Goal: Task Accomplishment & Management: Complete application form

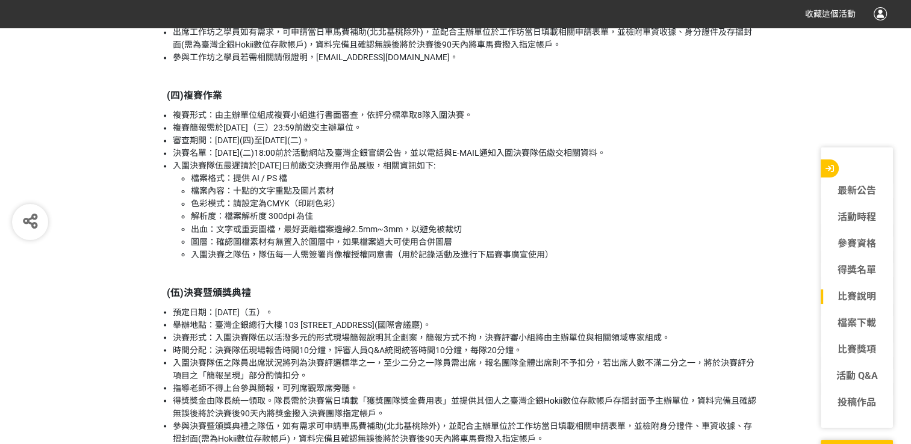
scroll to position [2048, 0]
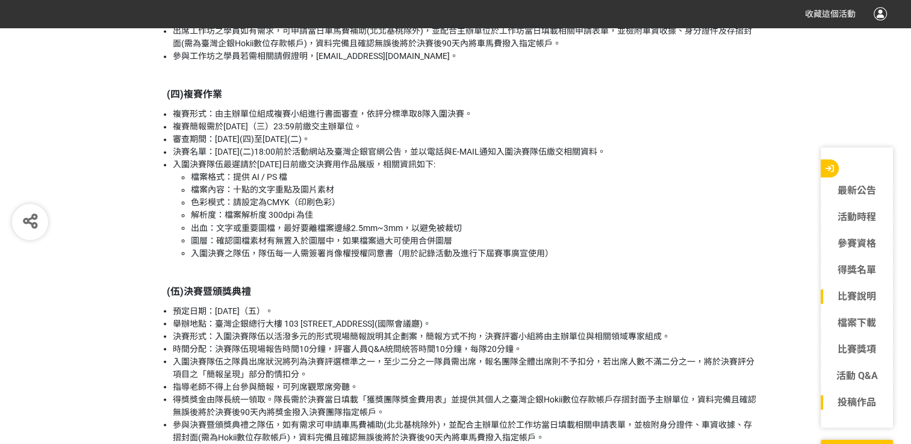
click at [862, 399] on link "投稿作品" at bounding box center [857, 403] width 72 height 14
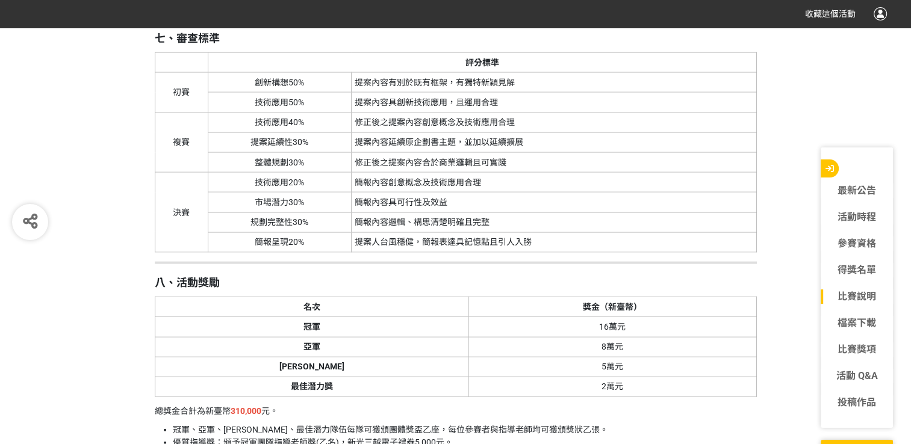
scroll to position [2529, 0]
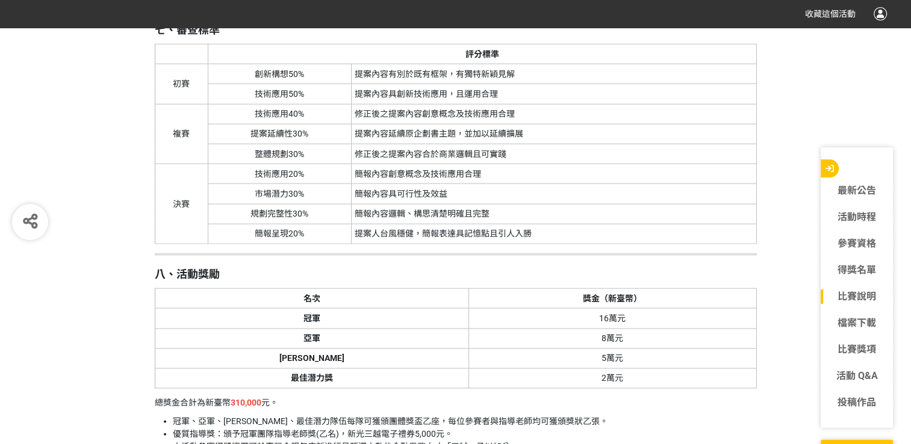
drag, startPoint x: 460, startPoint y: 105, endPoint x: 243, endPoint y: 86, distance: 217.7
click at [243, 86] on tbody "初賽 創新構想50% 提案內容有別於既有框架，有獨特新穎見解 技術應用50% 提案內容具創新技術應用，且運用合理 複賽 技術應用40% 修正後之提案內容創意概…" at bounding box center [456, 154] width 602 height 180
drag, startPoint x: 243, startPoint y: 86, endPoint x: 431, endPoint y: 86, distance: 187.3
click at [431, 84] on td "提案內容有別於既有框架，有獨特新穎見解" at bounding box center [553, 74] width 405 height 20
click at [427, 104] on td "提案內容具創新技術應用，且運用合理" at bounding box center [553, 94] width 405 height 20
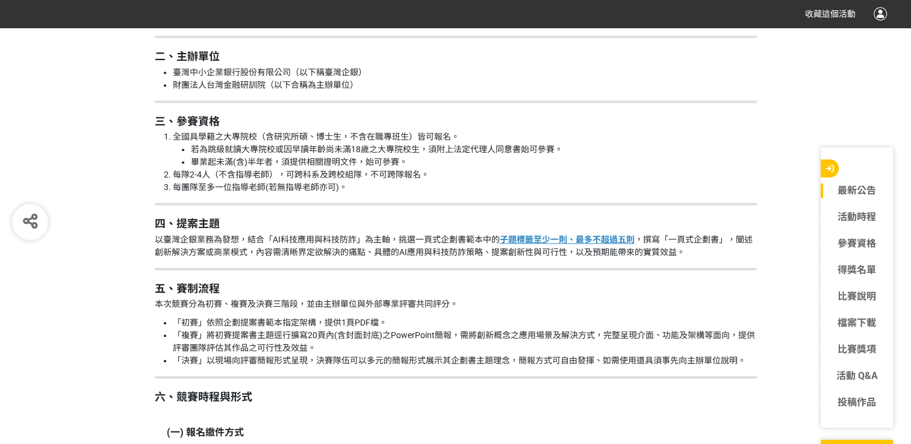
scroll to position [0, 0]
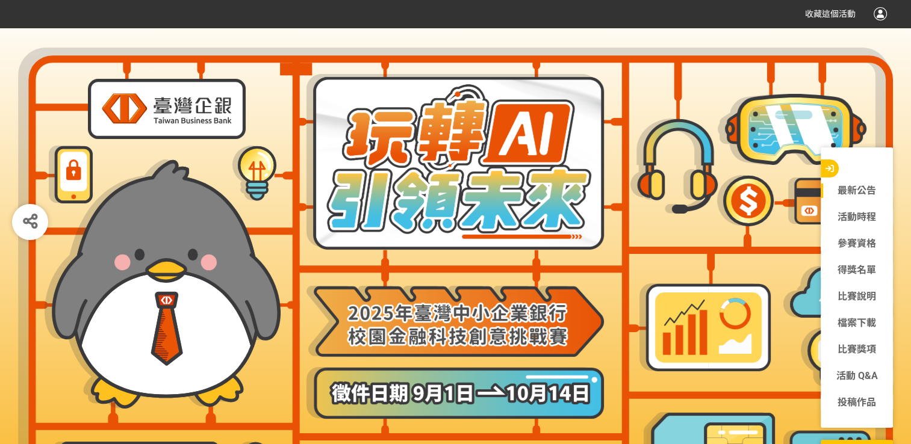
drag, startPoint x: 450, startPoint y: 298, endPoint x: 421, endPoint y: 37, distance: 263.0
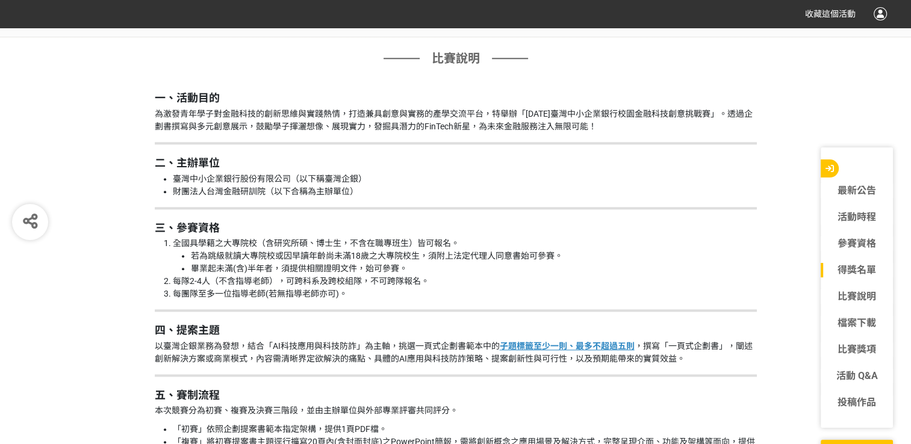
scroll to position [1144, 0]
drag, startPoint x: 275, startPoint y: 345, endPoint x: 353, endPoint y: 346, distance: 78.3
click at [353, 346] on p "以臺灣企銀業務為發想，結合「AI科技應用與科技防詐」為主軸，挑選一頁式企劃書範本中的 子題標籤至少一則、最多不超過五則 ，撰寫「一頁式企劃書」，闡述創新解決方…" at bounding box center [456, 353] width 602 height 25
drag, startPoint x: 353, startPoint y: 346, endPoint x: 371, endPoint y: 346, distance: 18.1
click at [371, 346] on p "以臺灣企銀業務為發想，結合「AI科技應用與科技防詐」為主軸，挑選一頁式企劃書範本中的 子題標籤至少一則、最多不超過五則 ，撰寫「一頁式企劃書」，闡述創新解決方…" at bounding box center [456, 353] width 602 height 25
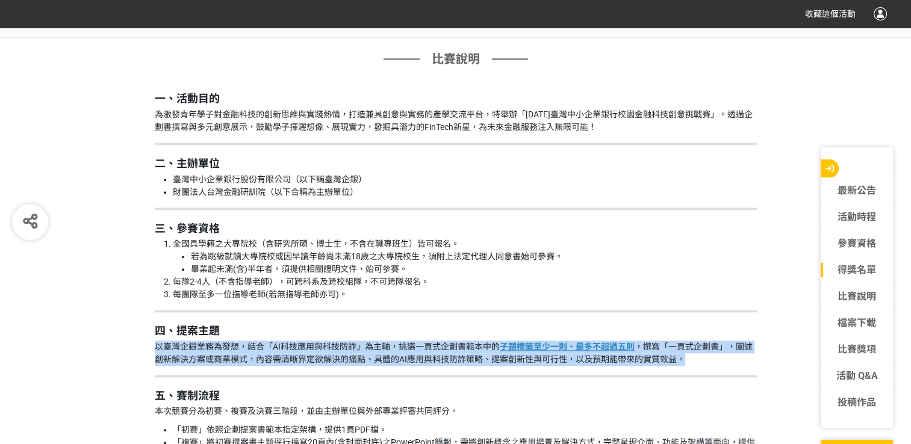
drag, startPoint x: 681, startPoint y: 360, endPoint x: 149, endPoint y: 347, distance: 531.3
drag, startPoint x: 149, startPoint y: 347, endPoint x: 166, endPoint y: 345, distance: 16.4
copy p "以臺灣企銀業務為發想，結合「AI科技應用與科技防詐」為主軸，挑選一頁式企劃書範本中的 子題標籤至少一則、最多不超過五則 ，撰寫「一頁式企劃書」，闡述創新解決方…"
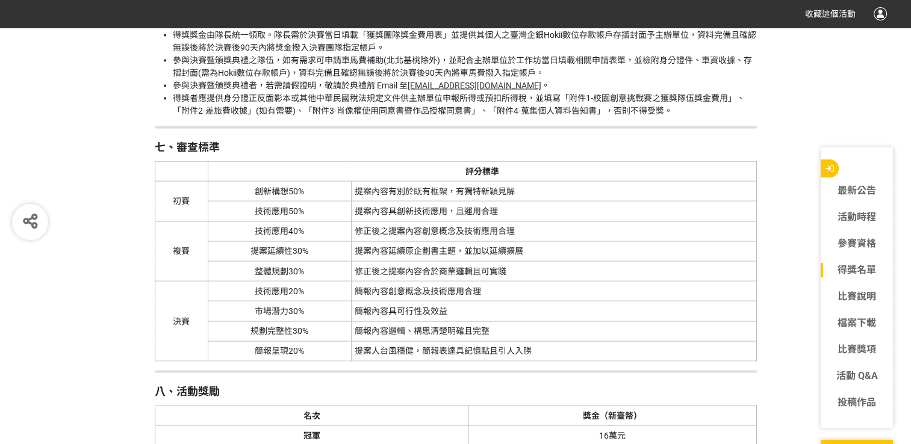
scroll to position [2409, 0]
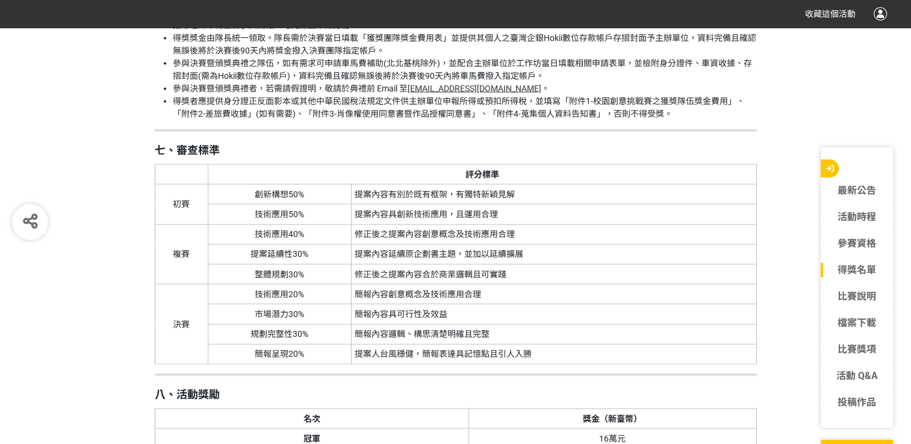
drag, startPoint x: 506, startPoint y: 227, endPoint x: 172, endPoint y: 208, distance: 334.2
click at [172, 208] on tbody "初賽 創新構想50% 提案內容有別於既有框架，有獨特新穎見解 技術應用50% 提案內容具創新技術應用，且運用合理 複賽 技術應用40% 修正後之提案內容創意概…" at bounding box center [456, 275] width 602 height 180
drag, startPoint x: 172, startPoint y: 208, endPoint x: 183, endPoint y: 210, distance: 11.0
copy tbody "初賽 創新構想50% 提案內容有別於既有框架，有獨特新穎見解 技術應用50% 提案內容具創新技術應用，且運用合理"
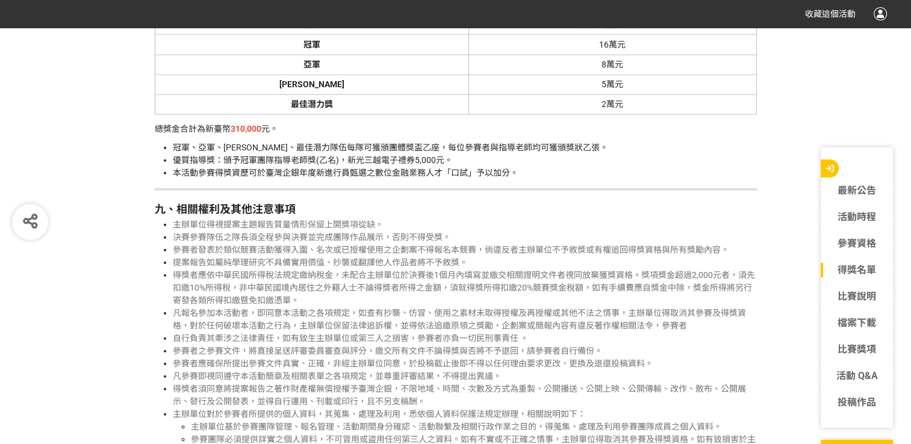
scroll to position [2830, 0]
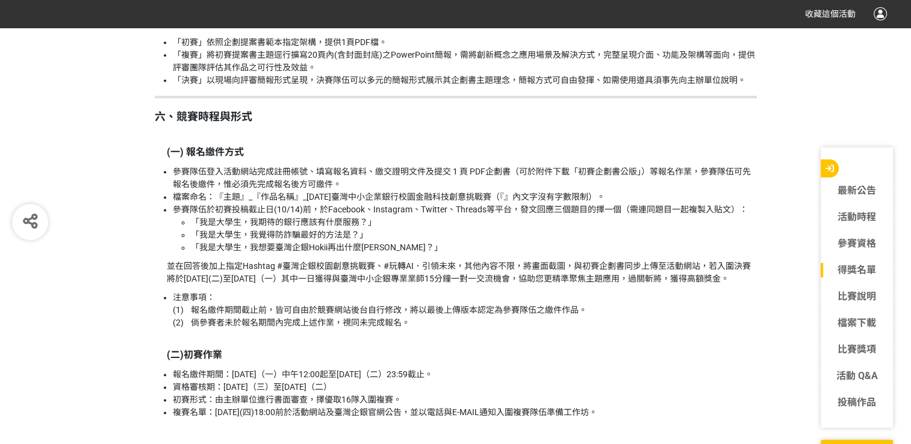
drag, startPoint x: 410, startPoint y: 378, endPoint x: 416, endPoint y: 212, distance: 166.3
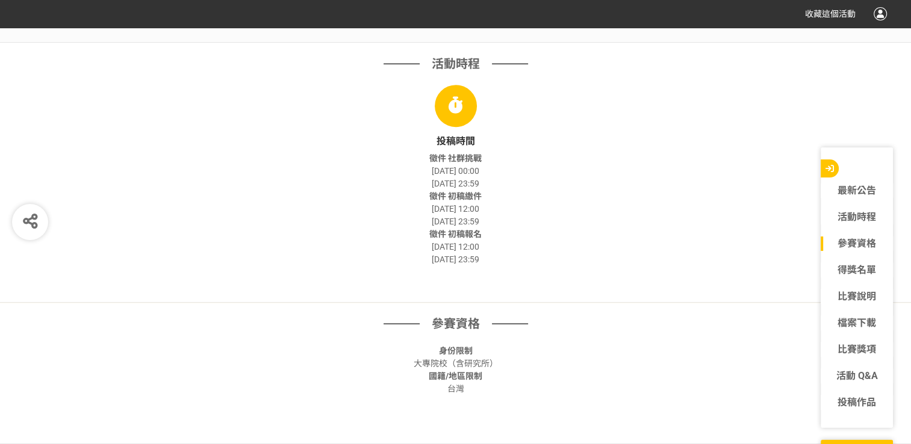
drag, startPoint x: 423, startPoint y: 303, endPoint x: 420, endPoint y: 134, distance: 168.6
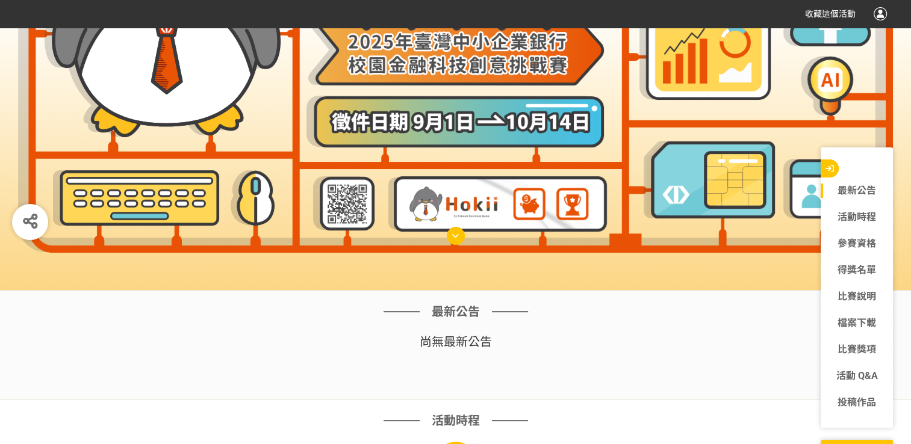
scroll to position [0, 0]
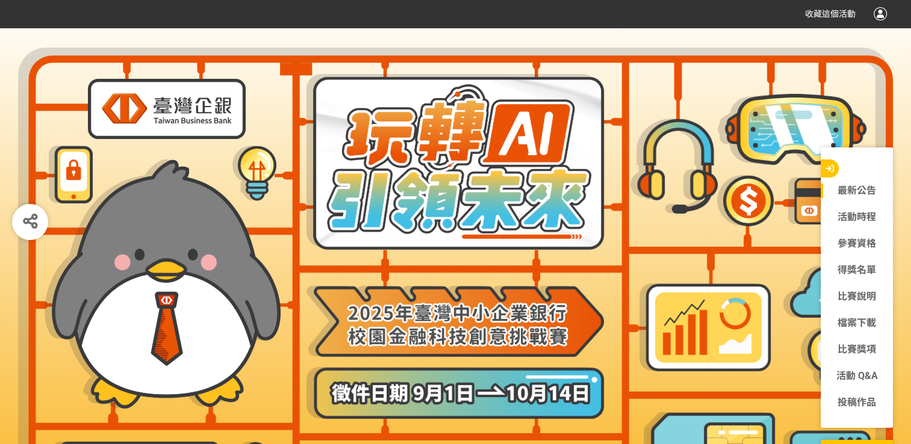
drag, startPoint x: 462, startPoint y: 330, endPoint x: 460, endPoint y: 156, distance: 174.1
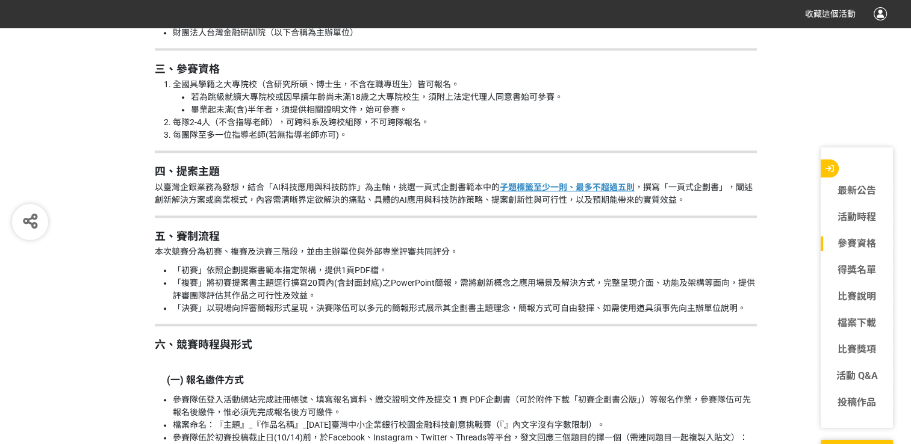
drag, startPoint x: 458, startPoint y: 252, endPoint x: 402, endPoint y: 385, distance: 145.0
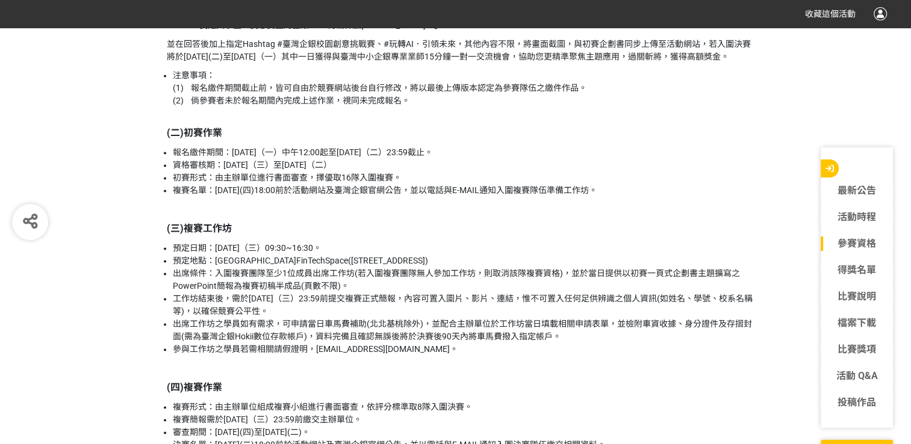
drag, startPoint x: 328, startPoint y: 257, endPoint x: 337, endPoint y: 295, distance: 39.6
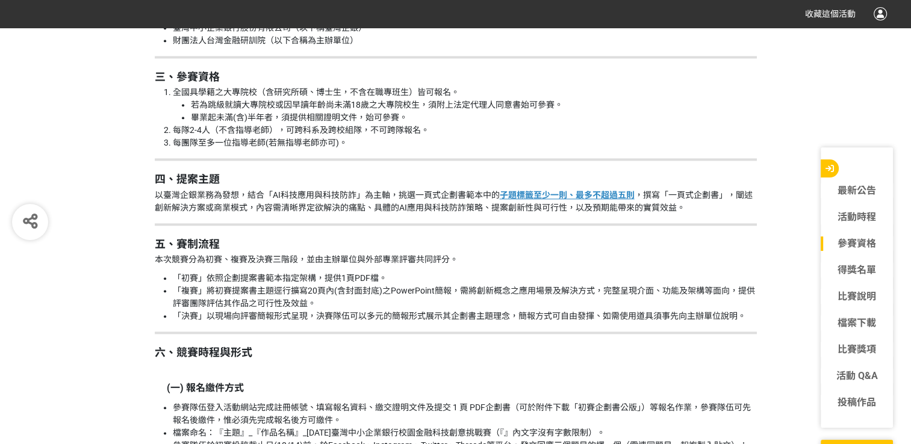
scroll to position [1288, 0]
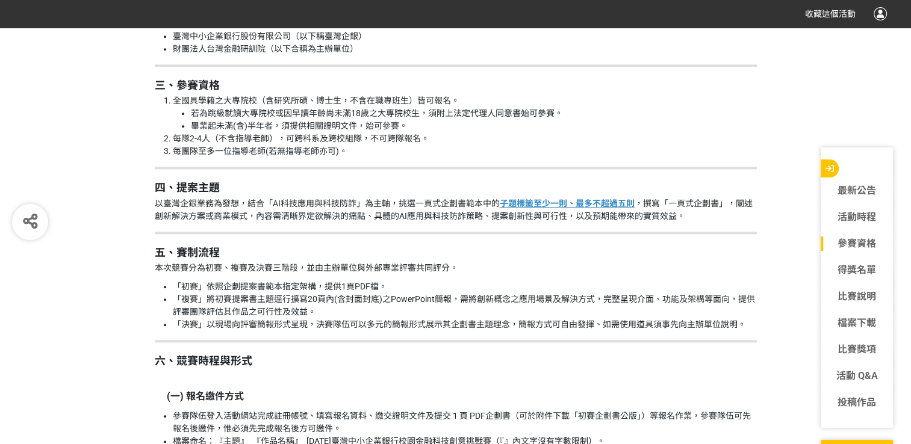
click at [538, 202] on u "子題標籤至少一則、最多不超過五則" at bounding box center [567, 204] width 135 height 10
click at [585, 201] on u "子題標籤至少一則、最多不超過五則" at bounding box center [567, 204] width 135 height 10
drag, startPoint x: 585, startPoint y: 201, endPoint x: 620, endPoint y: 248, distance: 58.9
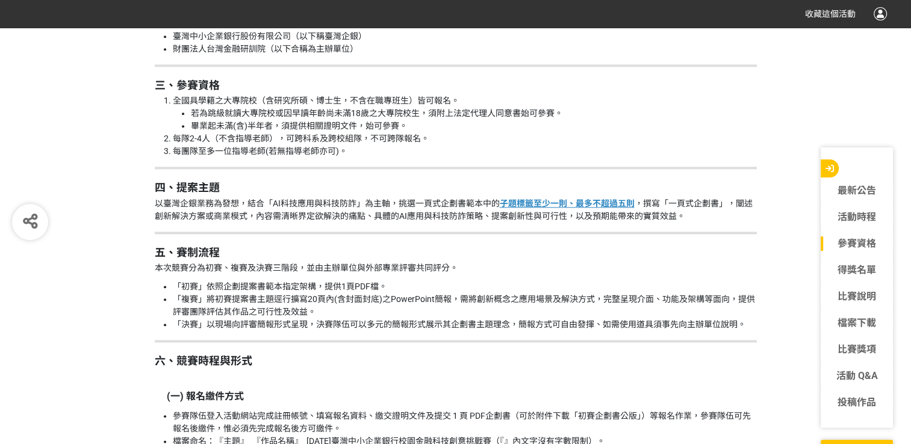
click at [620, 248] on h2 "五、賽制流程" at bounding box center [456, 252] width 602 height 13
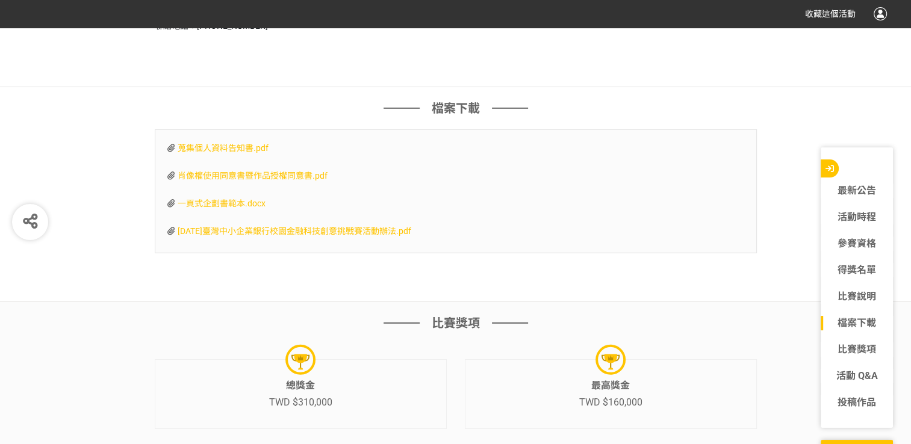
scroll to position [3577, 0]
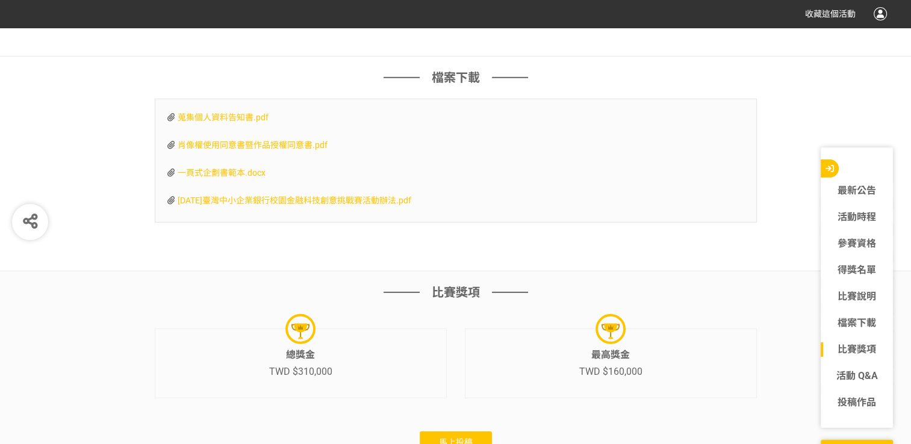
drag, startPoint x: 447, startPoint y: 325, endPoint x: 446, endPoint y: 308, distance: 16.9
click at [228, 178] on span "一頁式企劃書範本.docx" at bounding box center [222, 173] width 88 height 10
click at [282, 205] on span "[DATE]臺灣中小企業銀行校園金融科技創意挑戰賽活動辦法.pdf" at bounding box center [295, 201] width 234 height 10
click at [236, 150] on span "肖像權使用同意書暨作品授權同意書.pdf" at bounding box center [253, 145] width 150 height 10
click at [219, 122] on span "蒐集個人資料告知書.pdf" at bounding box center [223, 118] width 91 height 10
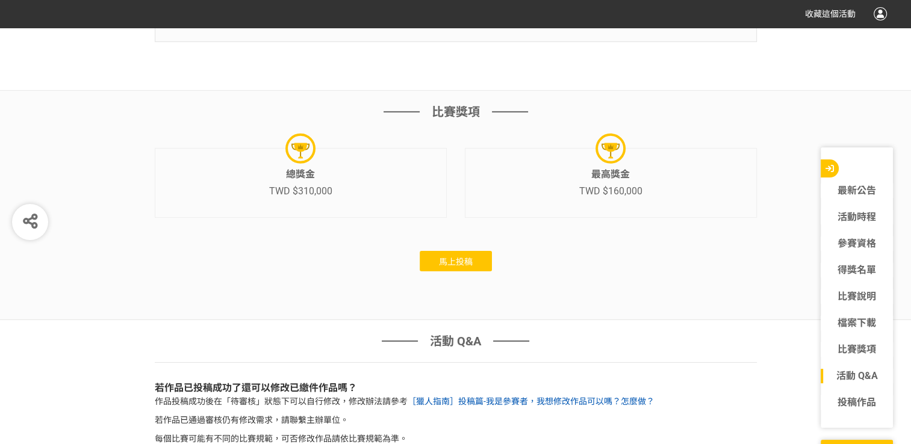
scroll to position [3878, 0]
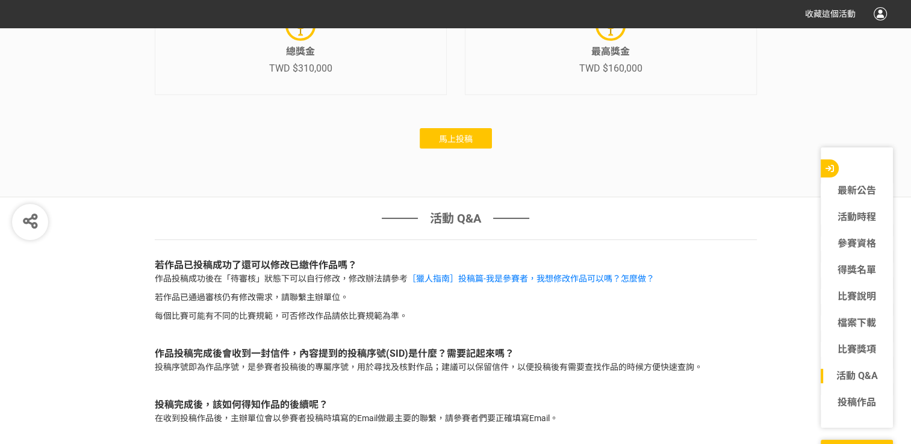
drag, startPoint x: 529, startPoint y: 160, endPoint x: 529, endPoint y: 180, distance: 20.5
click at [466, 143] on span "馬上投稿" at bounding box center [456, 139] width 34 height 10
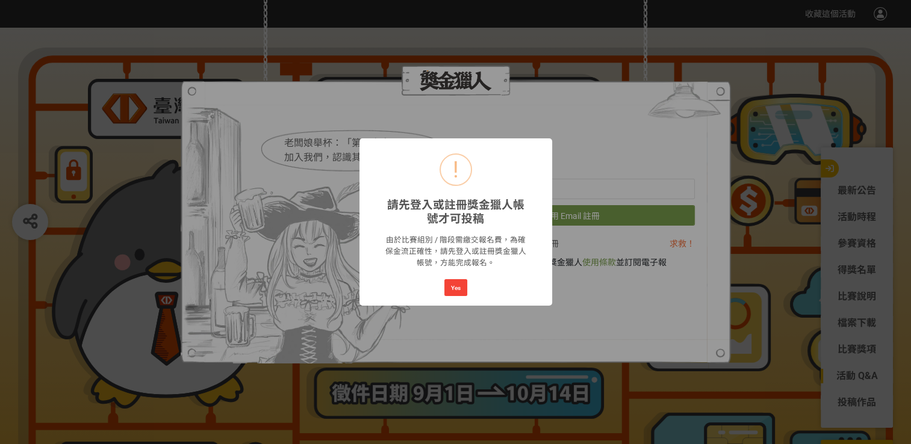
scroll to position [0, 0]
click at [456, 290] on button "Yes" at bounding box center [455, 287] width 23 height 17
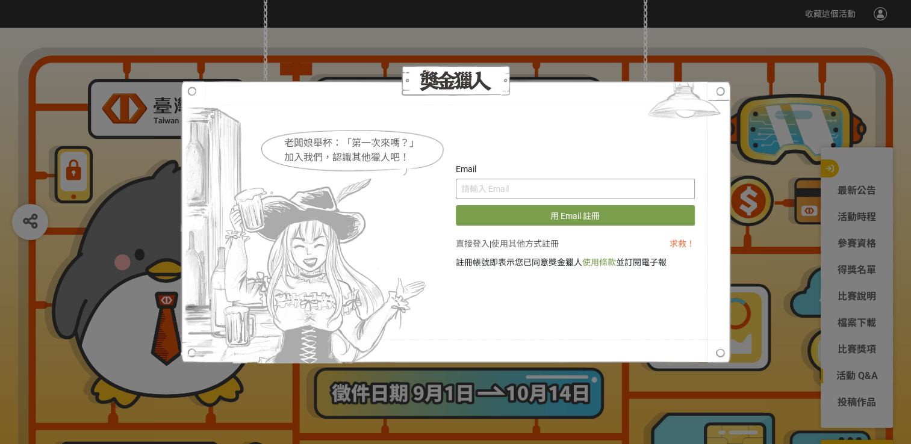
click at [504, 191] on input "text" at bounding box center [575, 189] width 239 height 20
click at [503, 194] on input "text" at bounding box center [575, 189] width 239 height 20
type input "ㄋ"
click at [531, 193] on input "text" at bounding box center [575, 189] width 239 height 20
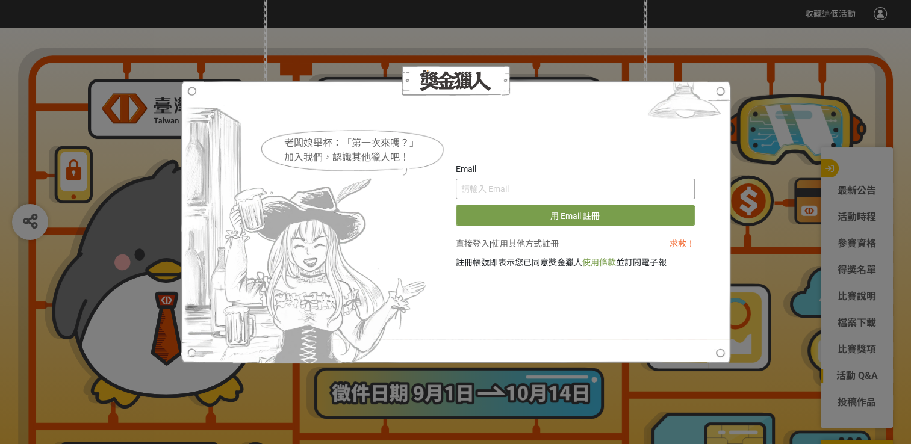
type input "[EMAIL_ADDRESS][DOMAIN_NAME]"
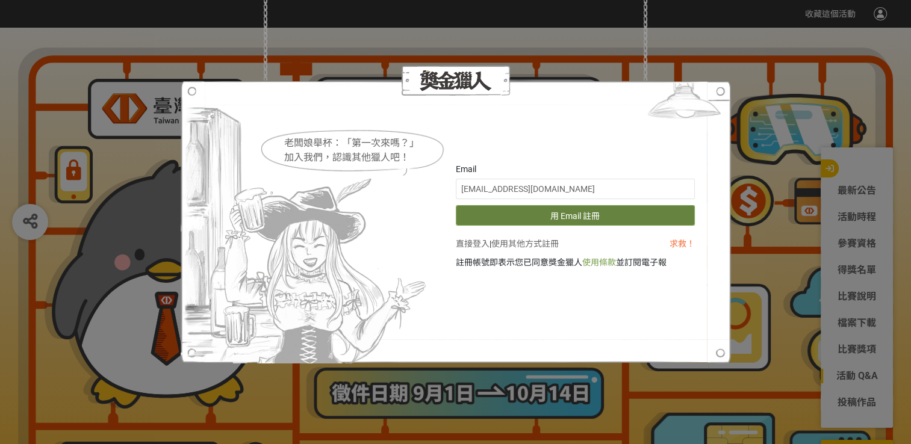
click at [541, 212] on button "用 Email 註冊" at bounding box center [575, 215] width 239 height 20
click at [558, 215] on button "重新發送驗證信" at bounding box center [575, 215] width 239 height 20
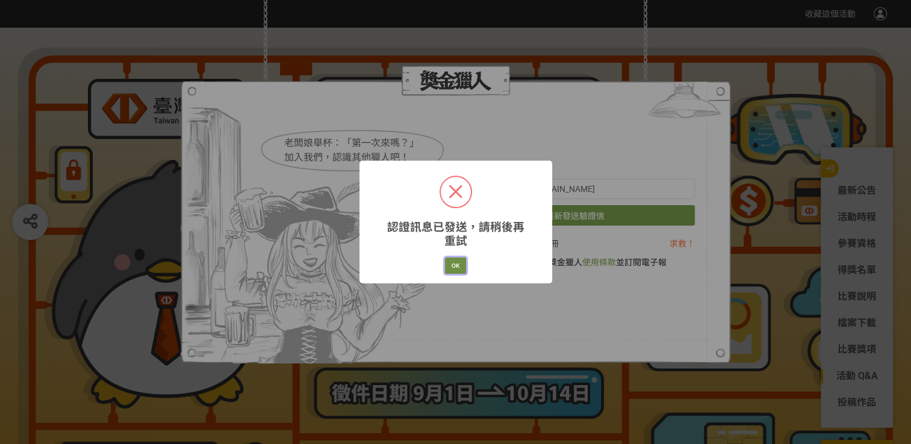
click at [448, 267] on button "OK" at bounding box center [455, 266] width 21 height 17
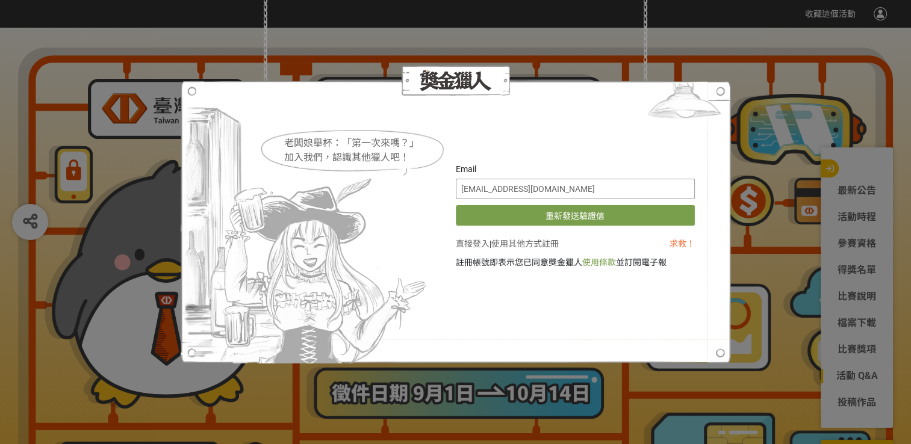
drag, startPoint x: 579, startPoint y: 188, endPoint x: 452, endPoint y: 191, distance: 126.5
click at [452, 191] on div "Email [EMAIL_ADDRESS][DOMAIN_NAME] 重新發送驗證信 直接登入 | 使用其他方式註冊 求救！ 註冊帳號即表示您已同意獎金獵人 …" at bounding box center [456, 222] width 478 height 118
click at [416, 216] on img at bounding box center [306, 222] width 250 height 283
click at [470, 245] on link "直接登入" at bounding box center [473, 244] width 34 height 10
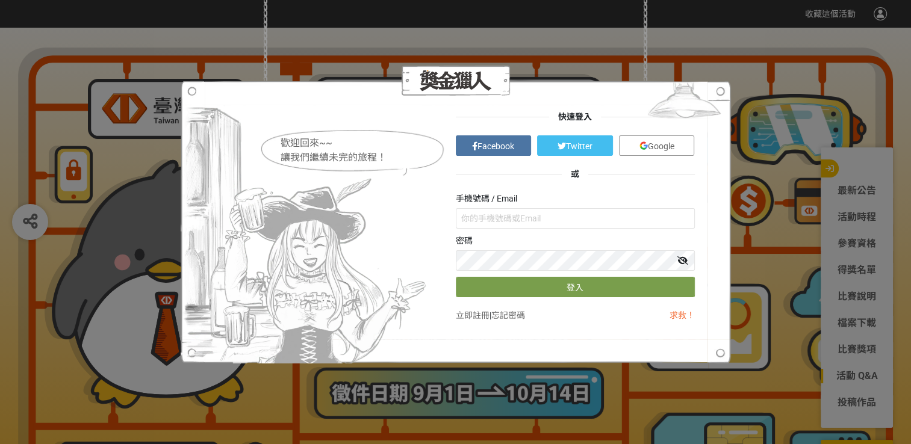
click at [658, 146] on span "Google" at bounding box center [661, 147] width 26 height 10
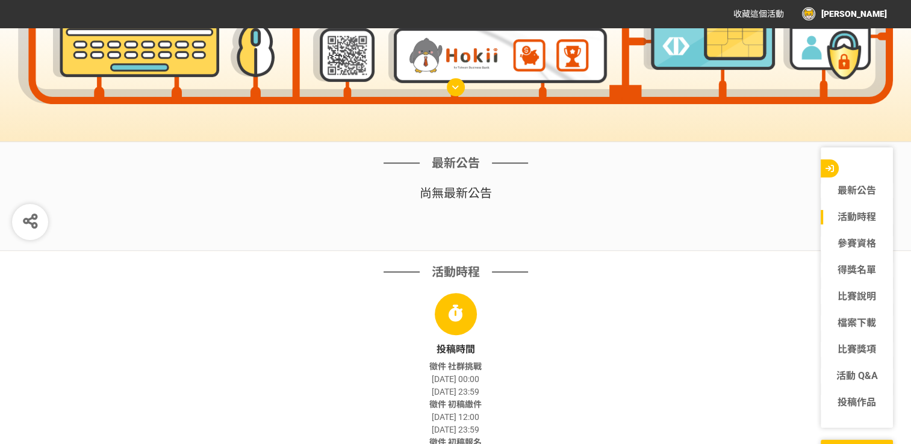
scroll to position [422, 0]
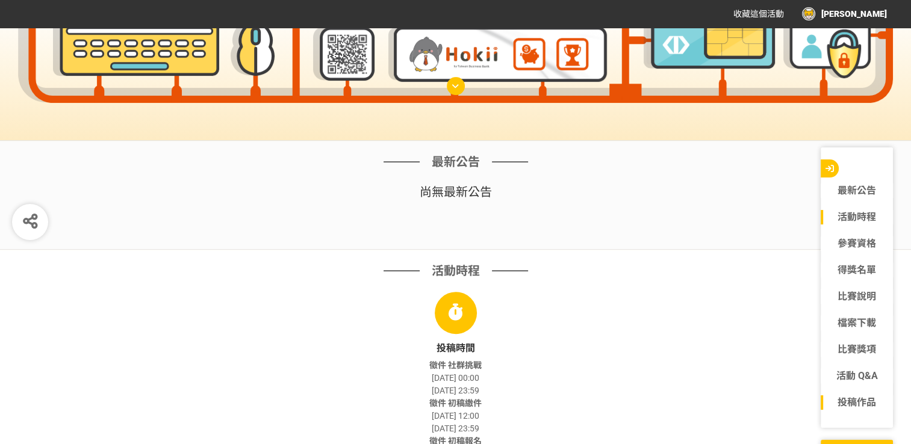
click at [867, 403] on link "投稿作品" at bounding box center [857, 403] width 72 height 14
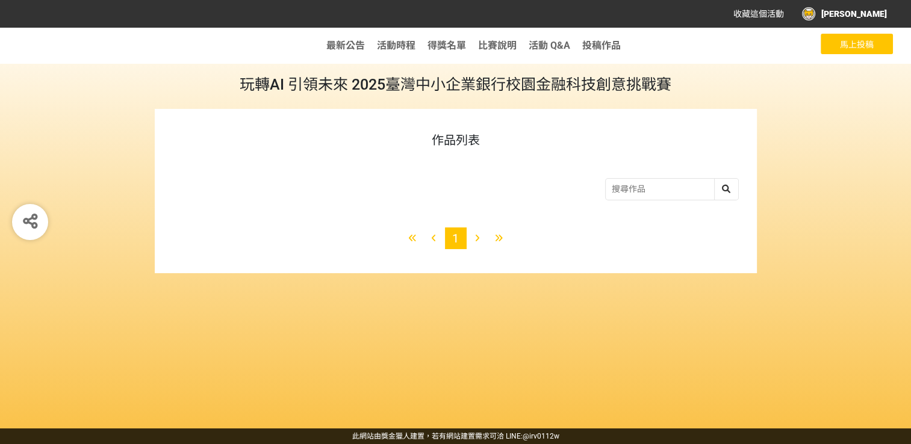
click at [849, 45] on span "馬上投稿" at bounding box center [857, 45] width 34 height 10
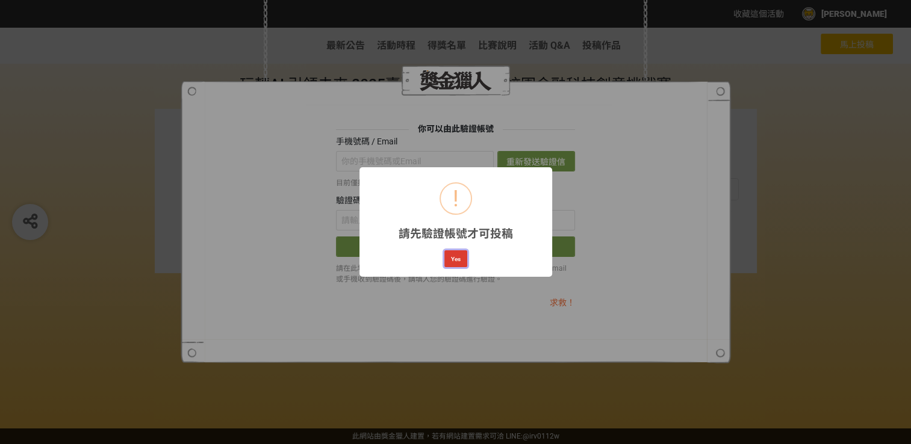
click at [453, 260] on button "Yes" at bounding box center [455, 259] width 23 height 17
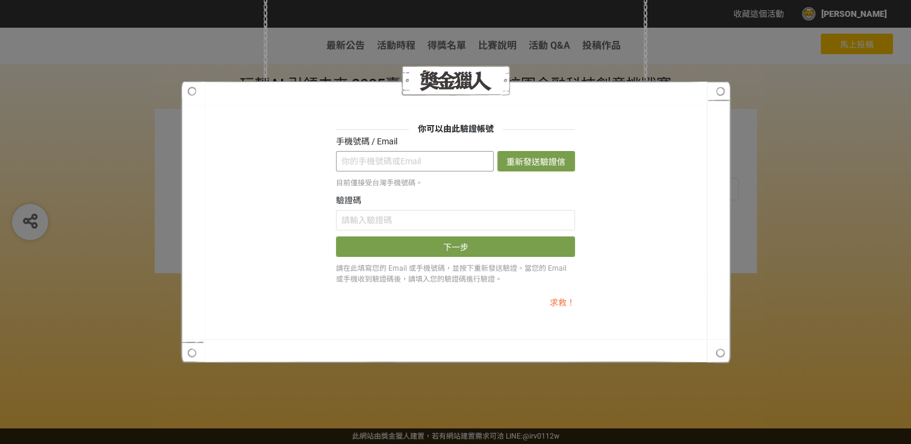
click at [389, 161] on input "text" at bounding box center [415, 161] width 158 height 20
type input "[EMAIL_ADDRESS][DOMAIN_NAME]"
click at [402, 227] on input "text" at bounding box center [455, 220] width 239 height 20
paste input "NHV0MklKSUI"
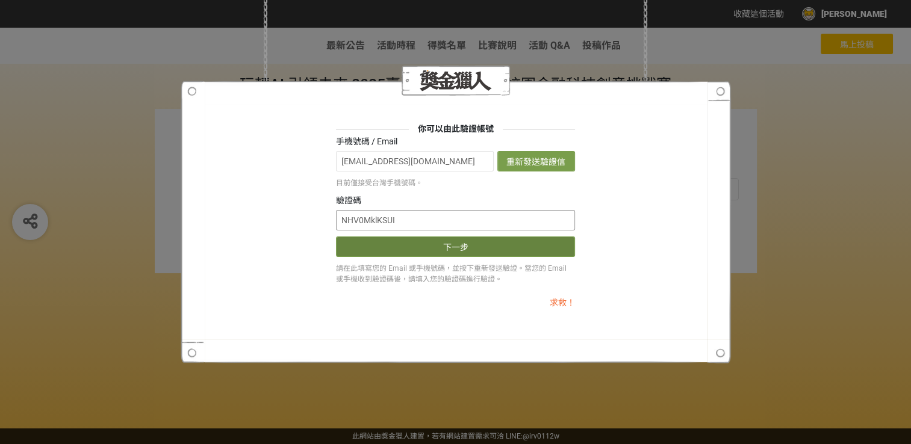
type input "NHV0MklKSUI"
click at [429, 257] on button "下一步" at bounding box center [455, 247] width 239 height 20
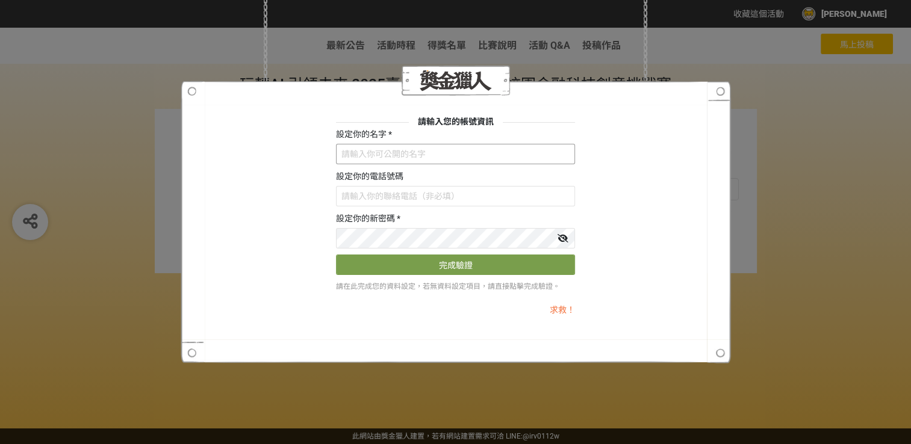
click at [400, 150] on input "text" at bounding box center [455, 154] width 239 height 20
type input "[PERSON_NAME]"
click at [405, 198] on input "text" at bounding box center [455, 196] width 239 height 20
type input "0900628656"
click at [561, 241] on icon at bounding box center [563, 238] width 11 height 8
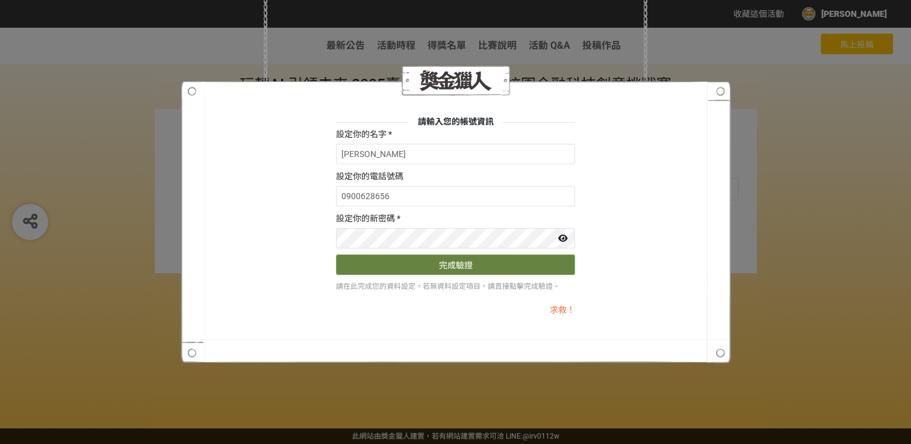
click at [420, 264] on button "完成驗證" at bounding box center [455, 265] width 239 height 20
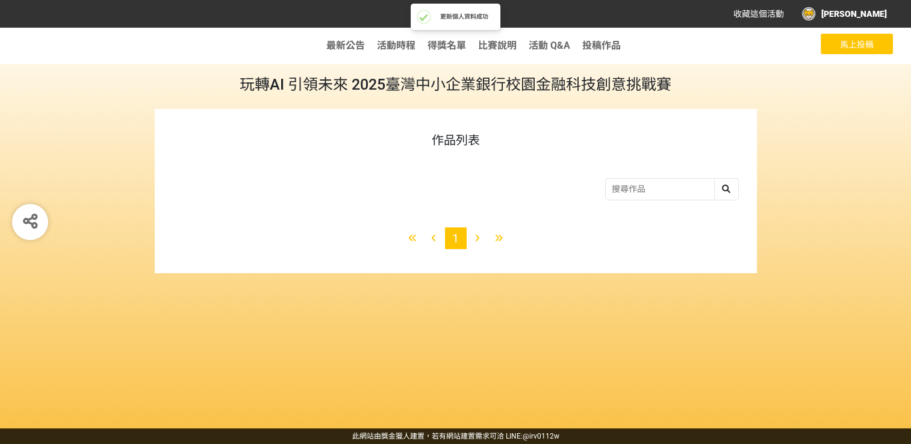
click at [838, 53] on button "馬上投稿" at bounding box center [857, 44] width 72 height 20
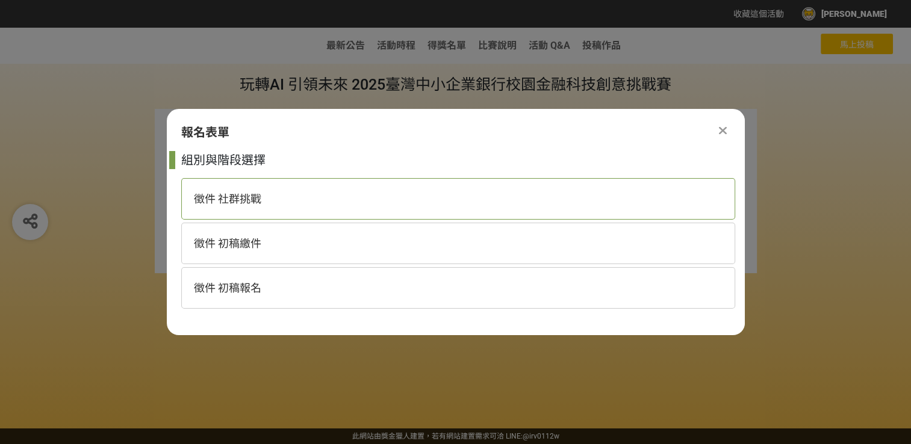
click at [269, 204] on div "徵件 社群挑戰" at bounding box center [458, 199] width 554 height 42
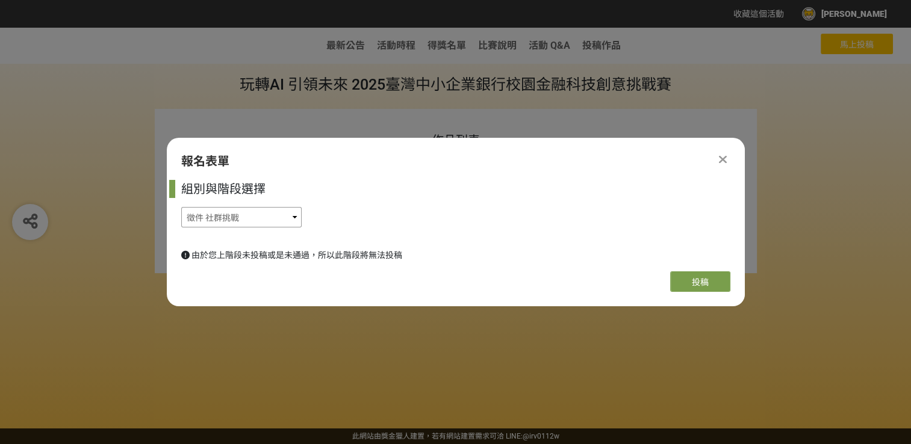
click at [270, 222] on select "徵件 社群挑戰 徵件 初稿繳件 徵件 初稿報名" at bounding box center [241, 217] width 120 height 20
click at [273, 217] on select "徵件 社群挑戰 徵件 初稿繳件 徵件 初稿報名" at bounding box center [241, 217] width 120 height 20
click at [282, 218] on select "徵件 社群挑戰 徵件 初稿繳件 徵件 初稿報名" at bounding box center [241, 217] width 120 height 20
select select "185368:185627"
click at [181, 207] on select "徵件 社群挑戰 徵件 初稿繳件 徵件 初稿報名" at bounding box center [241, 217] width 120 height 20
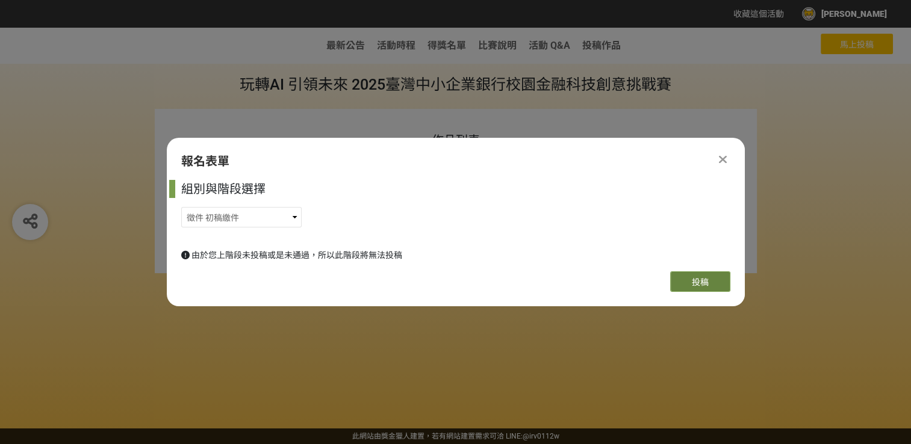
drag, startPoint x: 711, startPoint y: 279, endPoint x: 705, endPoint y: 283, distance: 6.5
click at [708, 282] on button "投稿" at bounding box center [700, 282] width 60 height 20
click at [720, 163] on icon at bounding box center [723, 160] width 8 height 12
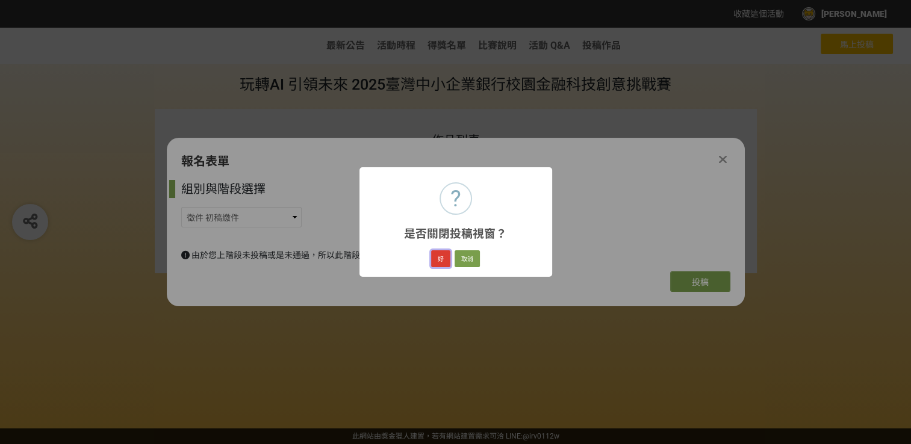
click at [440, 259] on button "好" at bounding box center [440, 259] width 19 height 17
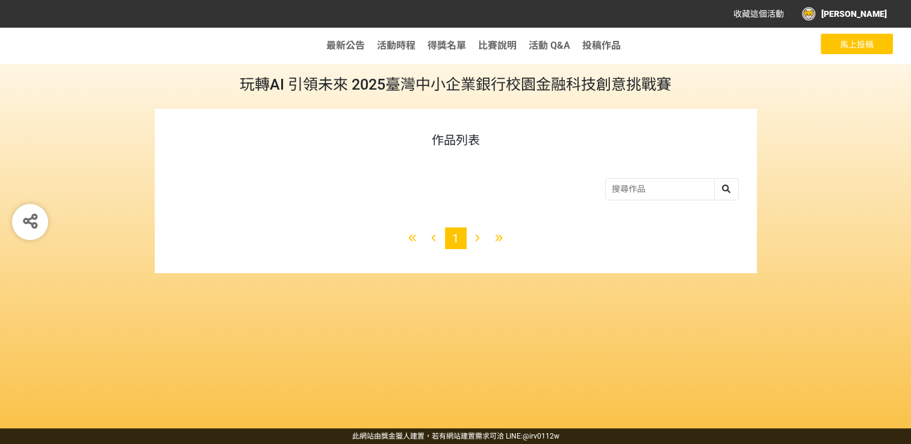
click at [674, 188] on input "search" at bounding box center [672, 189] width 132 height 21
click at [846, 43] on div "收藏這個活動 林程柏 此網站由獎金獵人建置，若有網站建置需求 可洽 LINE: @irv0112w 分享 Facebook Line Twitter 最新公告…" at bounding box center [455, 222] width 911 height 444
click at [852, 46] on span "馬上投稿" at bounding box center [857, 45] width 34 height 10
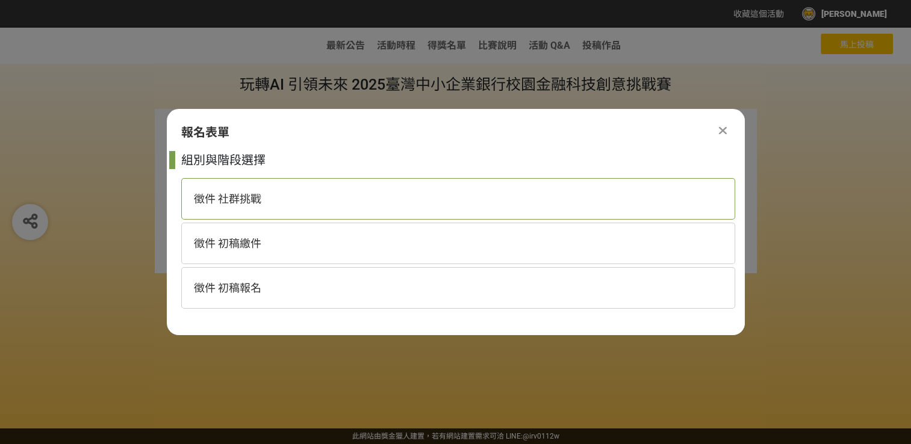
click at [242, 204] on span "徵件 社群挑戰" at bounding box center [227, 199] width 67 height 13
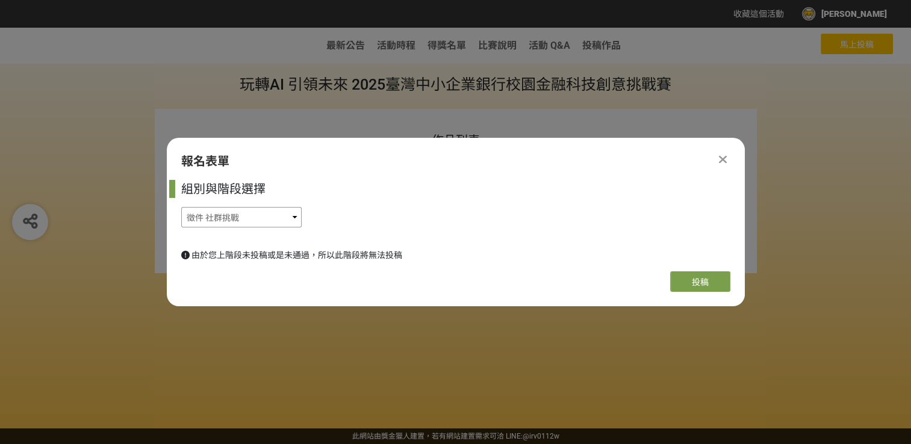
click at [245, 219] on select "徵件 社群挑戰 徵件 初稿繳件 徵件 初稿報名" at bounding box center [241, 217] width 120 height 20
click at [249, 223] on select "徵件 社群挑戰 徵件 初稿繳件 徵件 初稿報名" at bounding box center [241, 217] width 120 height 20
click at [360, 255] on span "由於您上階段未投稿或是未通過，所以此階段將無法投稿" at bounding box center [297, 256] width 211 height 10
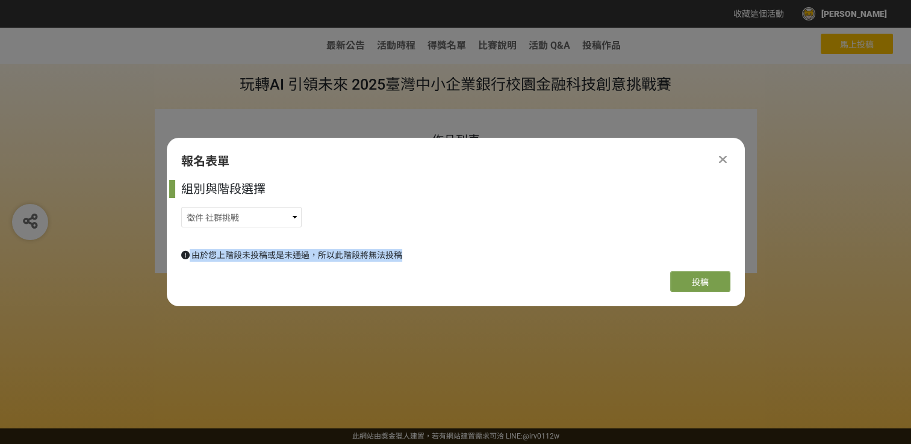
drag, startPoint x: 360, startPoint y: 255, endPoint x: 278, endPoint y: 277, distance: 84.1
click at [278, 277] on div at bounding box center [318, 282] width 275 height 20
click at [273, 226] on select "徵件 社群挑戰 徵件 初稿繳件 徵件 初稿報名" at bounding box center [241, 217] width 120 height 20
click at [761, 143] on div "作品列表 1" at bounding box center [455, 191] width 911 height 164
click at [722, 158] on icon at bounding box center [723, 160] width 8 height 12
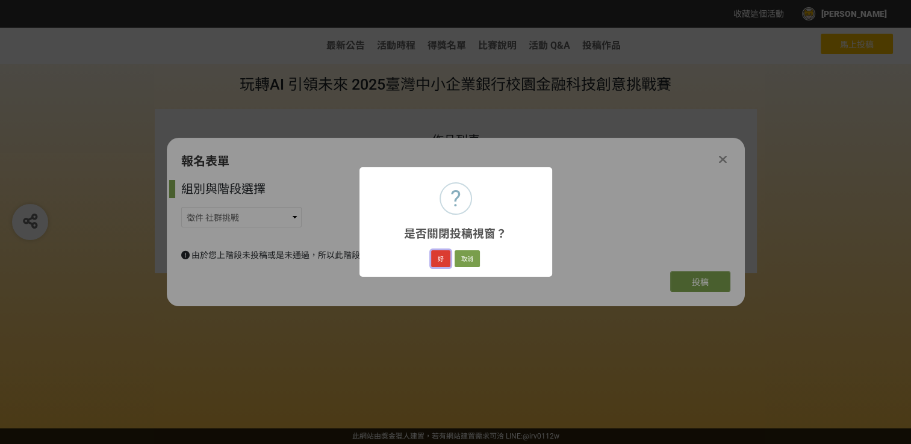
click at [440, 260] on button "好" at bounding box center [440, 259] width 19 height 17
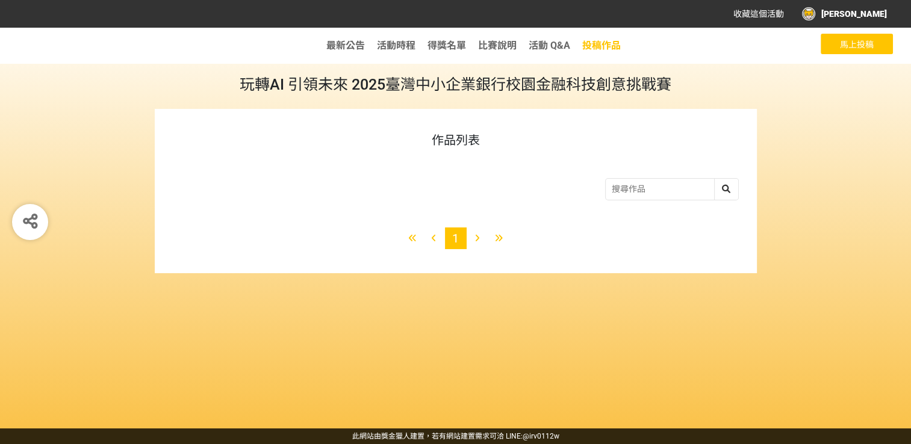
click at [589, 45] on span "投稿作品" at bounding box center [601, 45] width 39 height 11
click at [590, 50] on span "投稿作品" at bounding box center [601, 45] width 39 height 11
click at [544, 45] on span "活動 Q&A" at bounding box center [550, 45] width 42 height 11
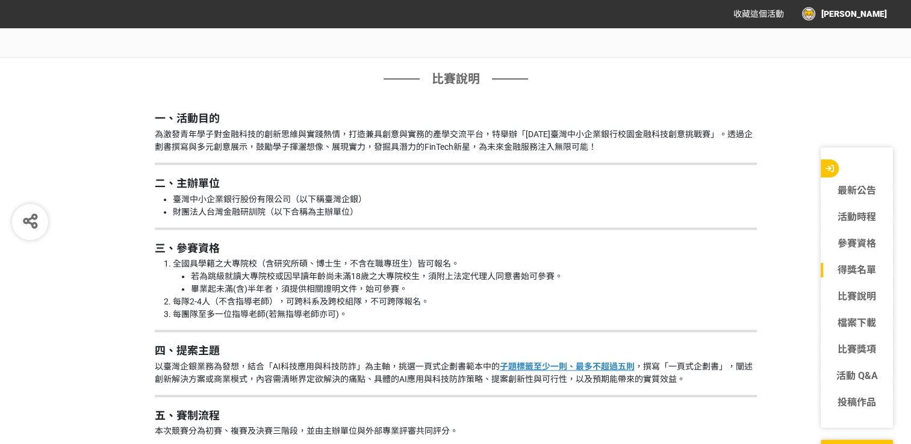
drag, startPoint x: 581, startPoint y: 363, endPoint x: 578, endPoint y: 399, distance: 36.9
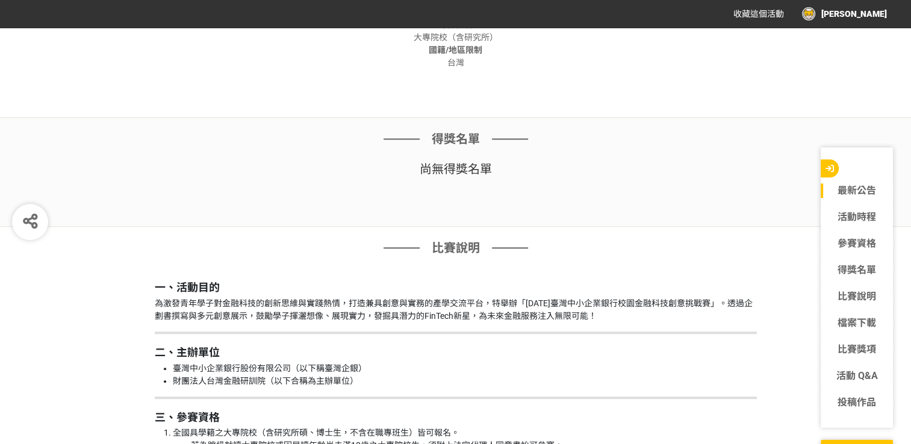
drag, startPoint x: 531, startPoint y: 257, endPoint x: 532, endPoint y: 306, distance: 48.8
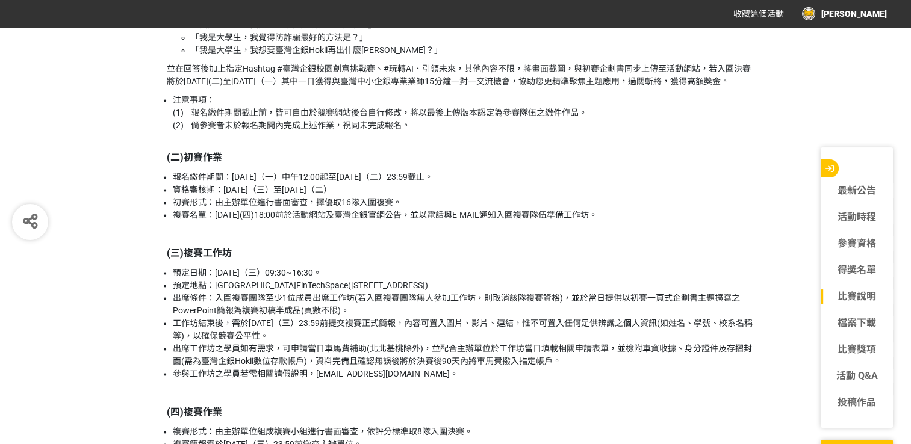
drag, startPoint x: 565, startPoint y: 266, endPoint x: 552, endPoint y: 423, distance: 158.3
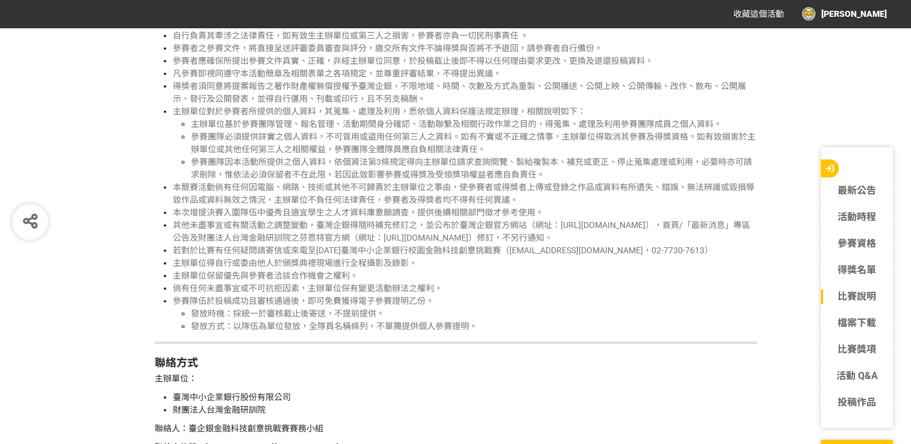
drag, startPoint x: 530, startPoint y: 397, endPoint x: 531, endPoint y: 411, distance: 14.5
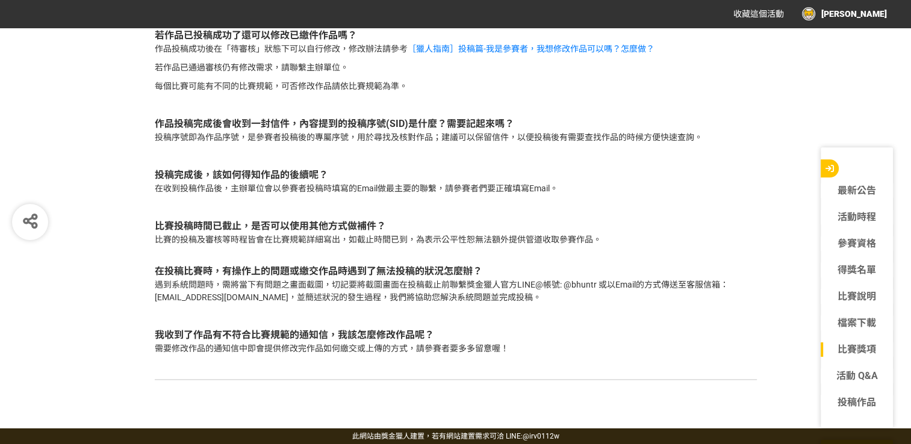
drag, startPoint x: 523, startPoint y: 272, endPoint x: 511, endPoint y: 452, distance: 180.5
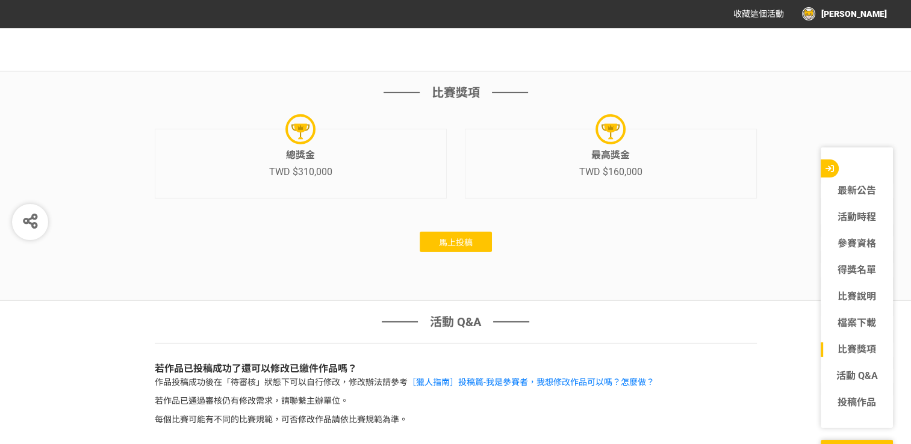
scroll to position [3758, 0]
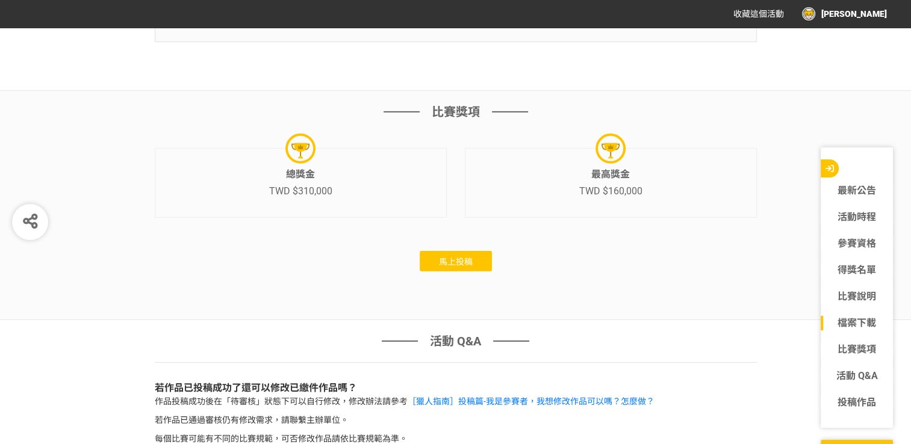
click at [477, 264] on button "馬上投稿" at bounding box center [456, 261] width 72 height 20
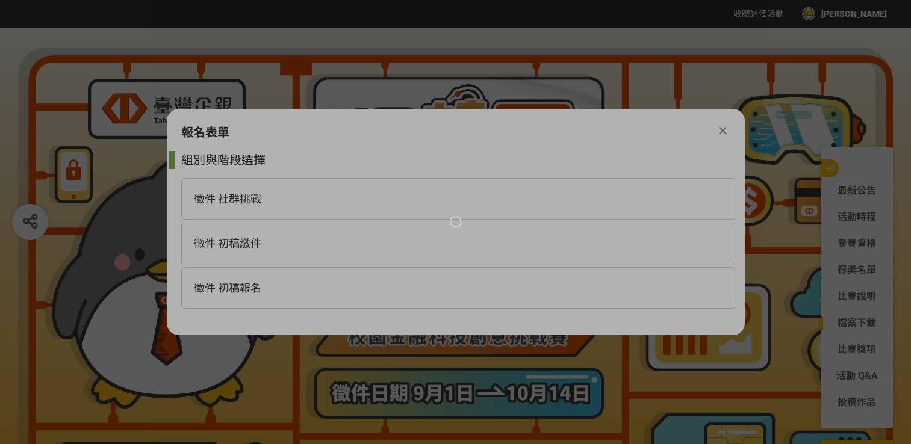
scroll to position [0, 0]
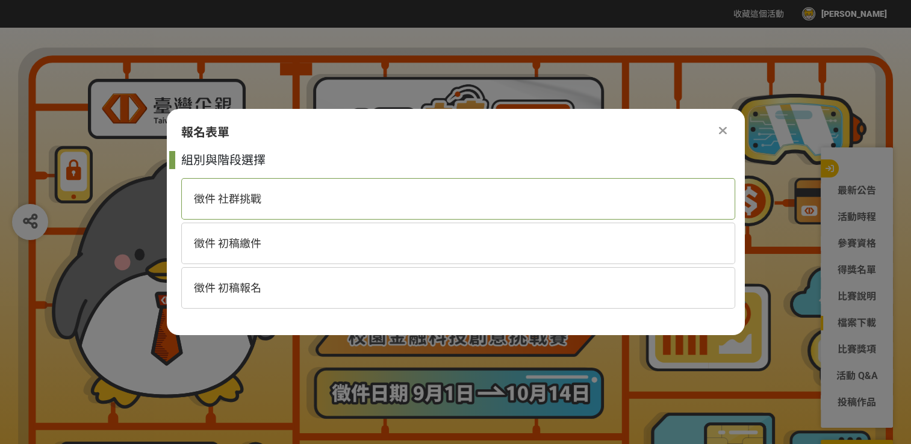
click at [292, 212] on div "徵件 社群挑戰" at bounding box center [458, 199] width 554 height 42
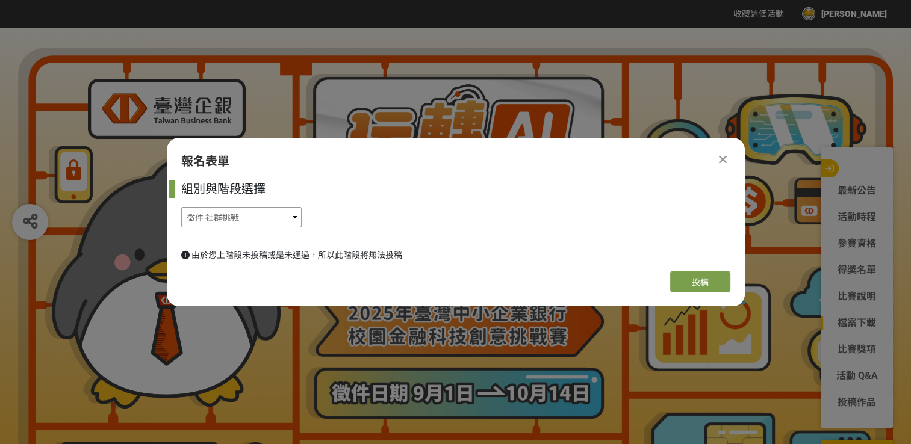
click at [245, 225] on select "徵件 社群挑戰 徵件 初稿繳件 徵件 初稿報名" at bounding box center [241, 217] width 120 height 20
select select "185368:185625"
click at [181, 207] on select "徵件 社群挑戰 徵件 初稿繳件 徵件 初稿報名" at bounding box center [241, 217] width 120 height 20
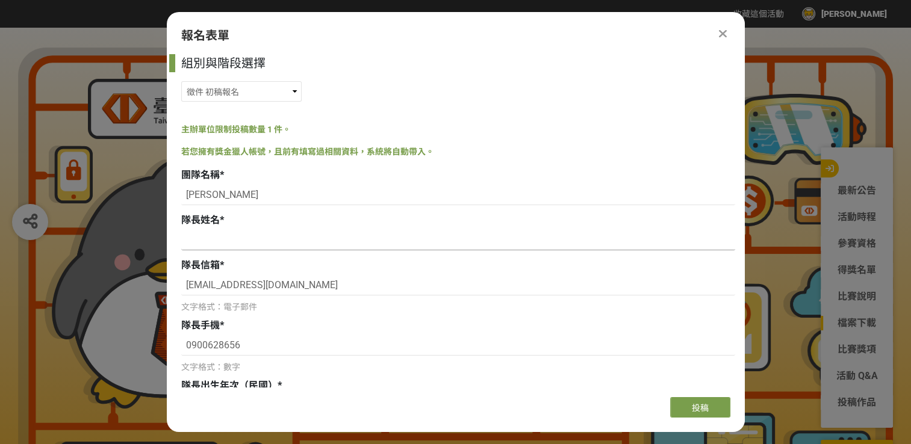
click at [263, 246] on input at bounding box center [458, 240] width 554 height 20
type input "["
type input "[PERSON_NAME]"
drag, startPoint x: 209, startPoint y: 196, endPoint x: 186, endPoint y: 198, distance: 23.0
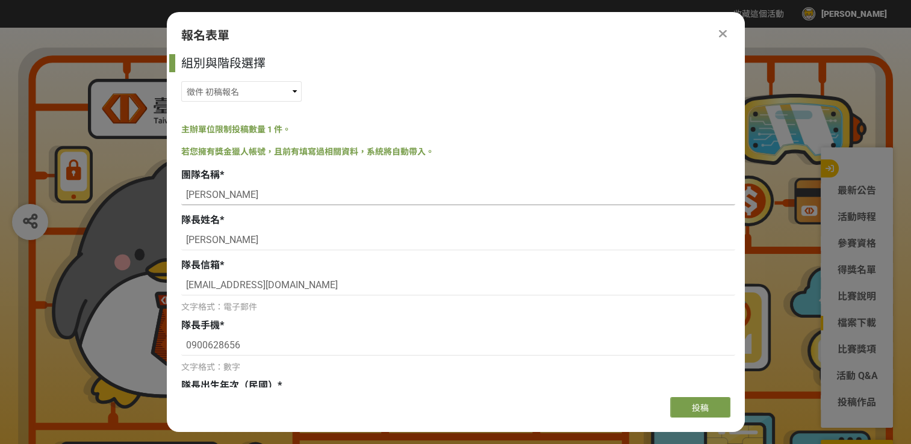
click at [173, 198] on div "組別與階段選擇 徵件 社群挑戰 徵件 初稿繳件 徵件 初稿報名 主辦單位限制投稿數量 1 件。 若您擁有獎金獵人帳號，且前有填寫過相關資料，系統將自動帶入。 …" at bounding box center [456, 221] width 578 height 334
paste input "臺企AI防詐突擊隊"
type input "臺企AI防詐突擊隊"
click at [207, 285] on input "[EMAIL_ADDRESS][DOMAIN_NAME]" at bounding box center [458, 285] width 554 height 20
type input "[EMAIL_ADDRESS][DOMAIN_NAME]"
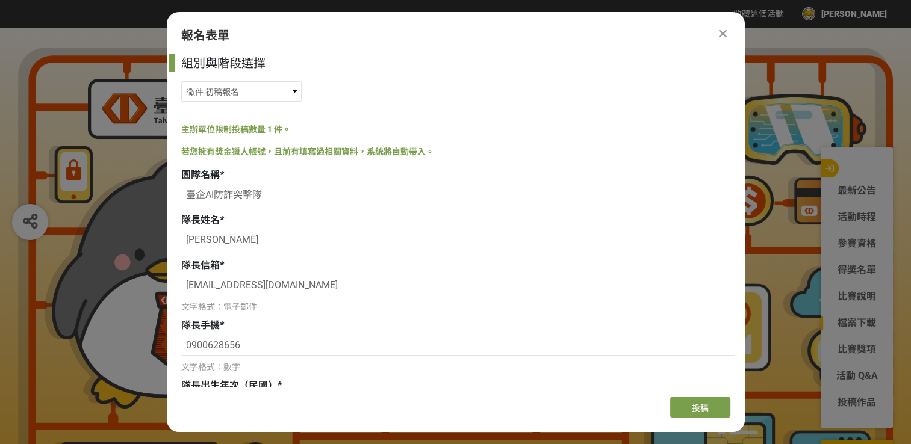
click at [257, 328] on div "隊長手機 *" at bounding box center [458, 326] width 554 height 14
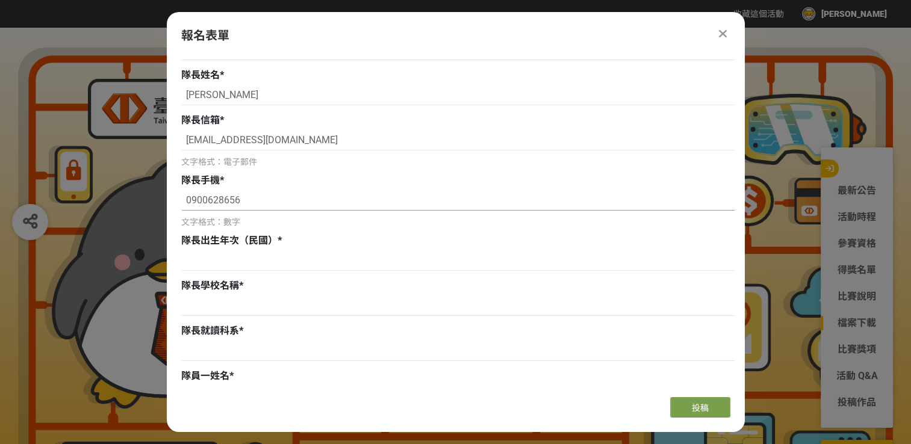
scroll to position [181, 0]
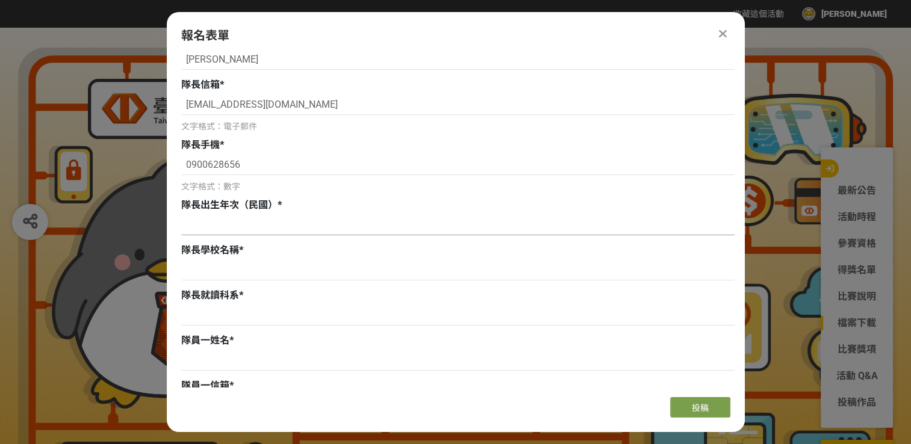
click at [247, 226] on input at bounding box center [458, 225] width 554 height 20
type input "0931016"
click at [231, 266] on input at bounding box center [458, 270] width 554 height 20
type input "國立高雄科技大學"
click at [241, 316] on input at bounding box center [458, 315] width 554 height 20
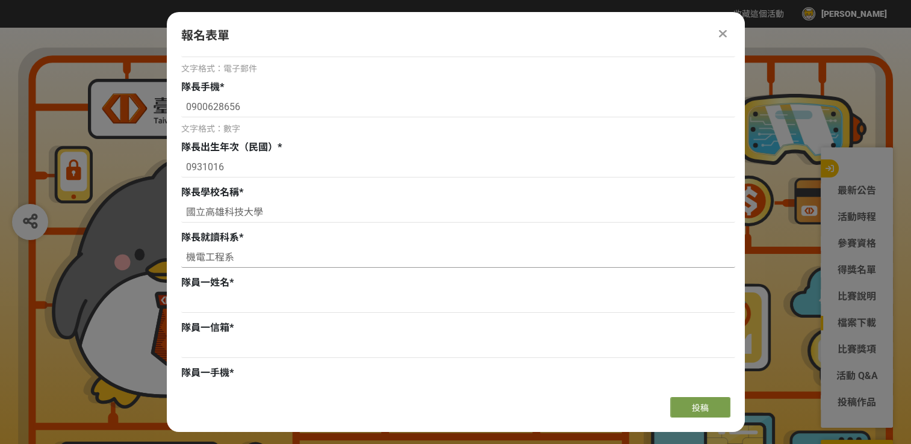
scroll to position [241, 0]
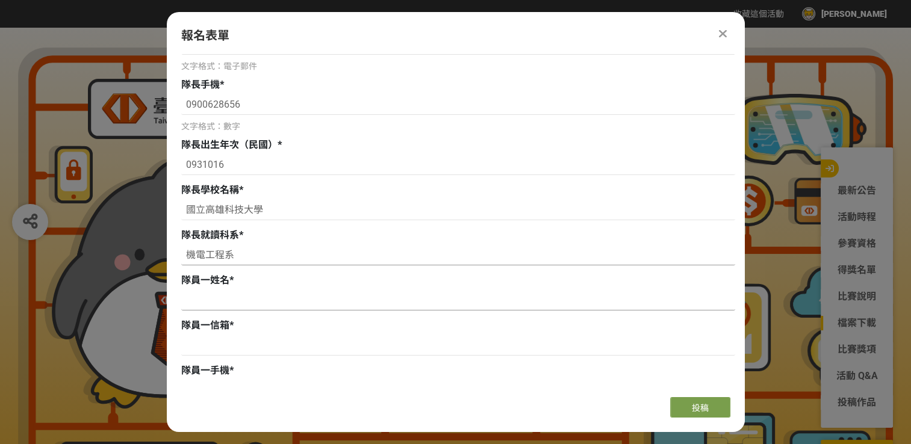
type input "機電工程系"
click at [241, 307] on input at bounding box center [458, 300] width 554 height 20
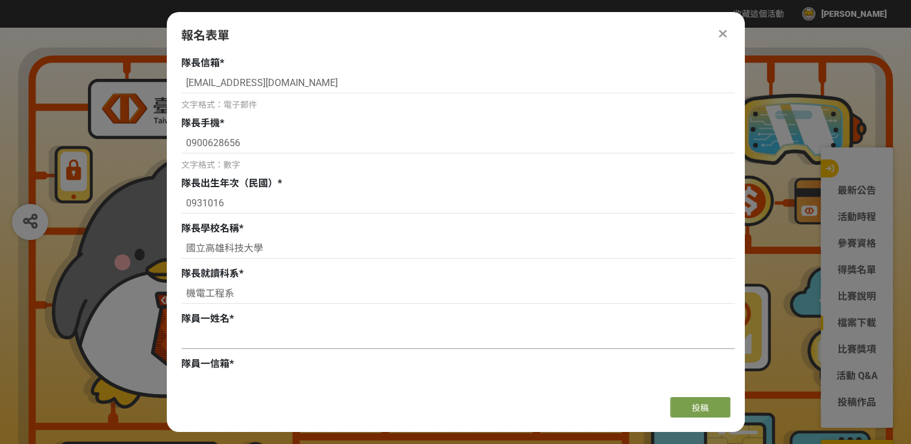
scroll to position [296, 0]
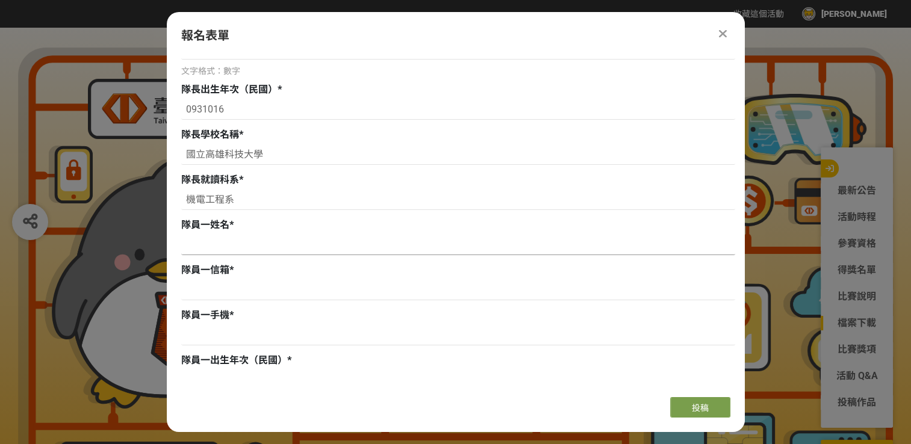
click at [251, 246] on input at bounding box center [458, 245] width 554 height 20
click at [252, 242] on input at bounding box center [458, 245] width 554 height 20
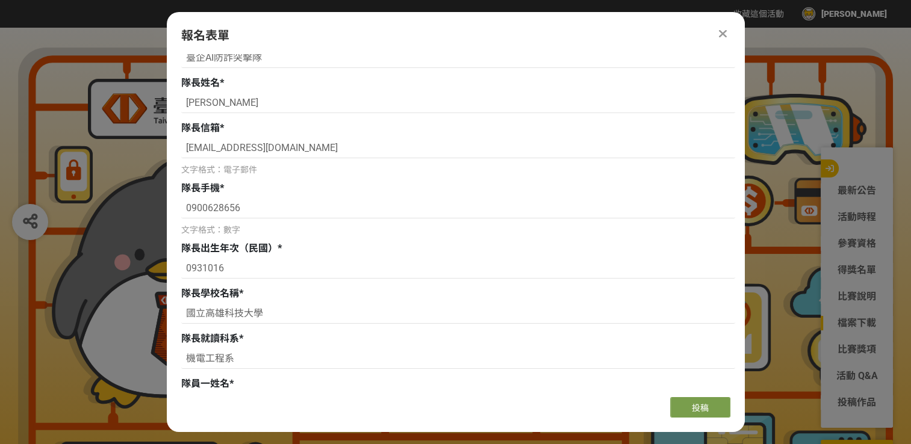
scroll to position [60, 0]
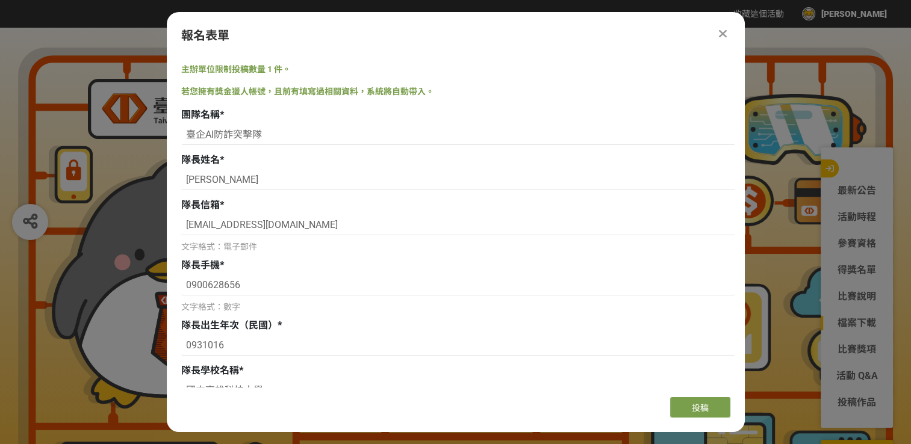
click at [716, 34] on div at bounding box center [723, 33] width 14 height 14
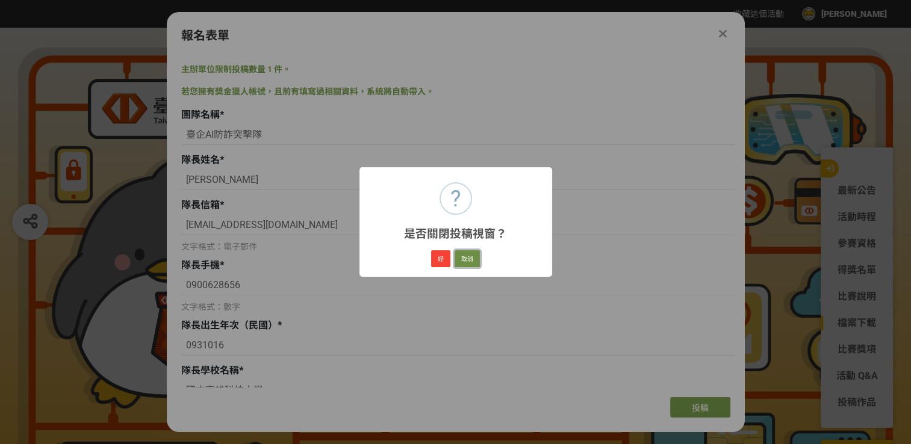
click at [464, 257] on button "取消" at bounding box center [467, 259] width 25 height 17
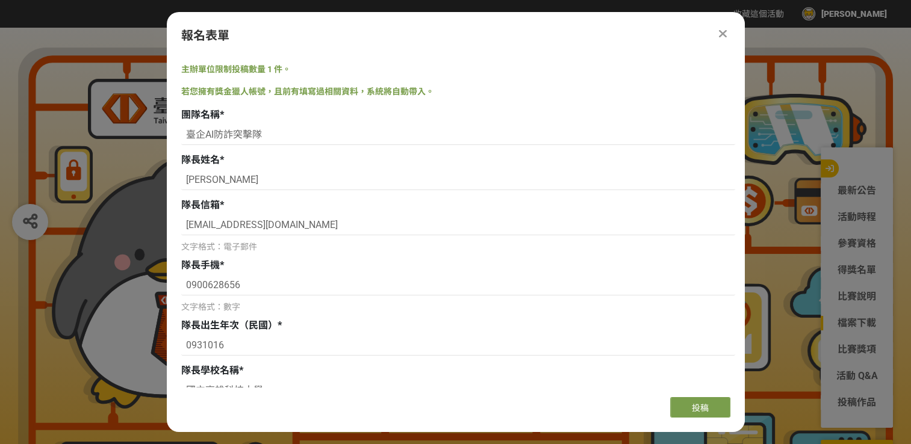
click at [725, 37] on icon at bounding box center [723, 34] width 8 height 12
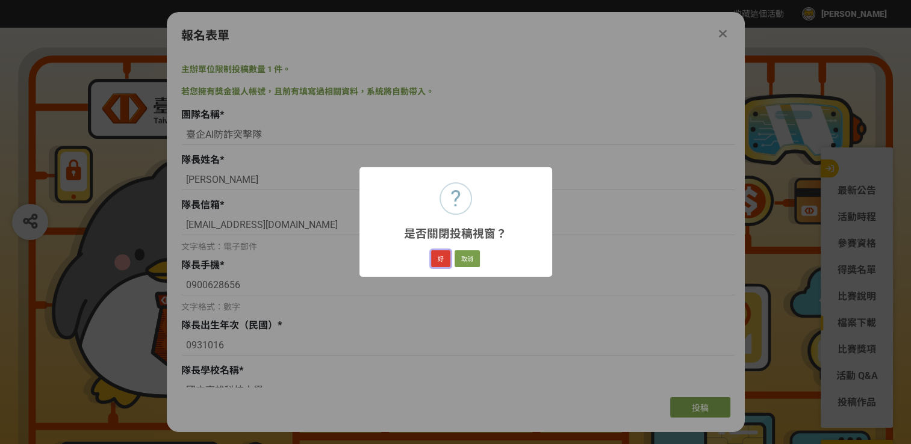
click at [436, 255] on button "好" at bounding box center [440, 259] width 19 height 17
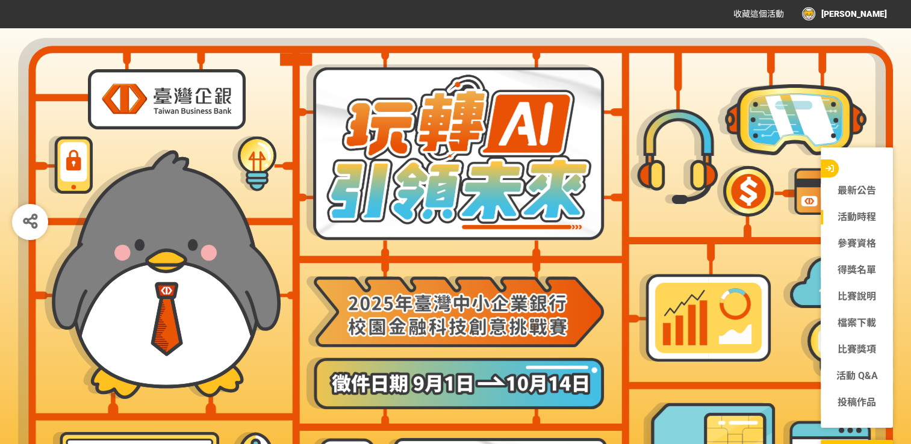
scroll to position [0, 0]
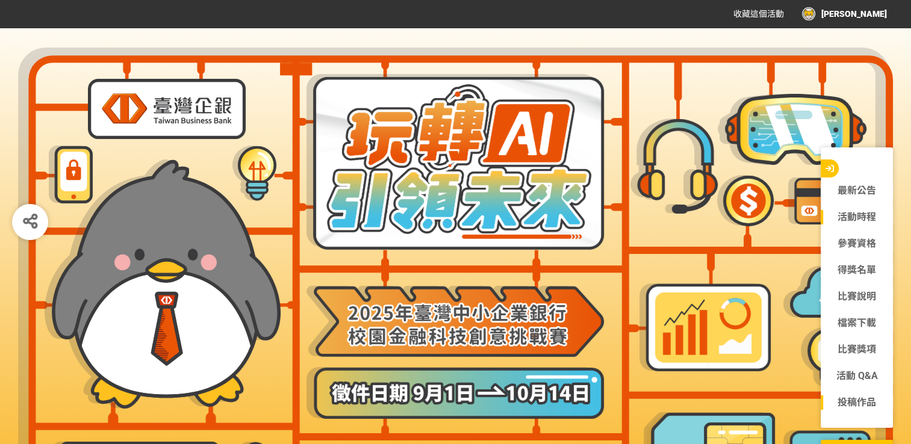
click at [857, 401] on link "投稿作品" at bounding box center [857, 403] width 72 height 14
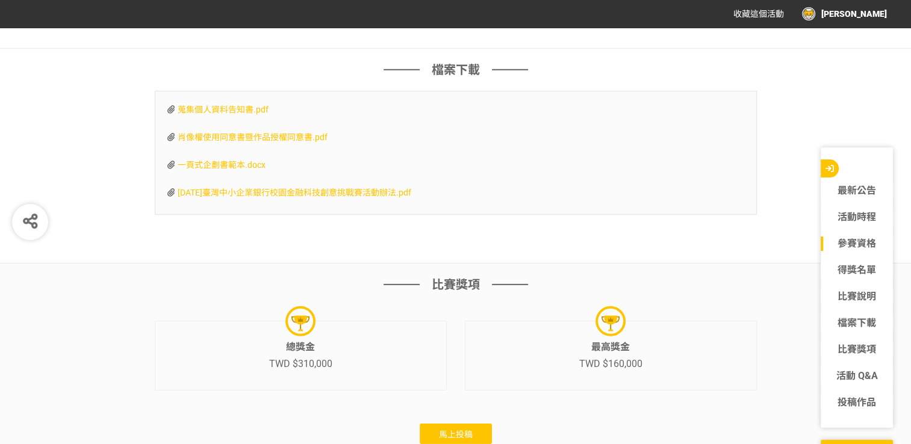
drag, startPoint x: 656, startPoint y: 121, endPoint x: 614, endPoint y: 475, distance: 356.6
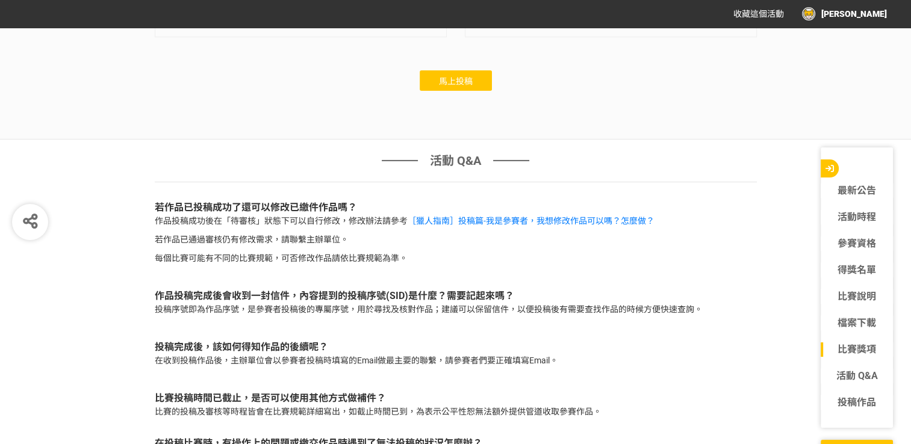
scroll to position [3698, 0]
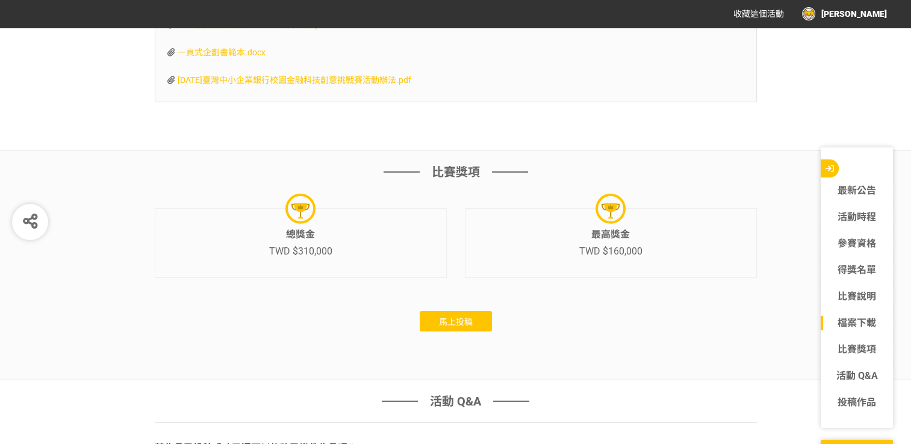
click at [469, 327] on span "馬上投稿" at bounding box center [456, 322] width 34 height 10
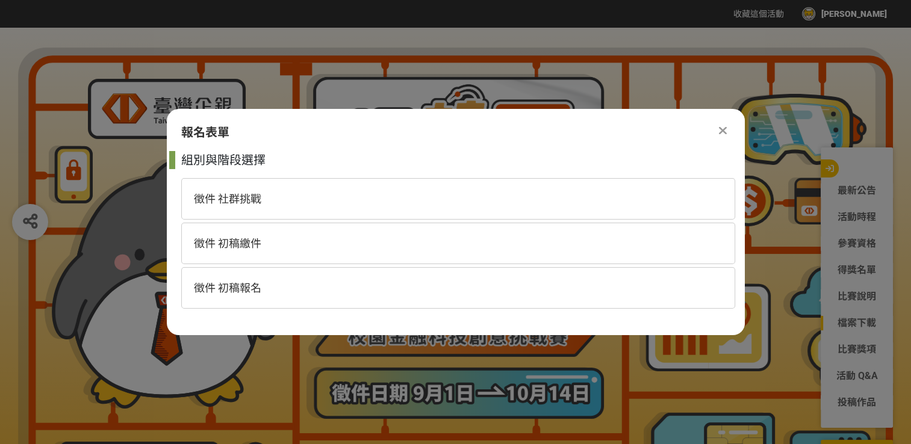
click at [722, 129] on icon at bounding box center [723, 131] width 8 height 12
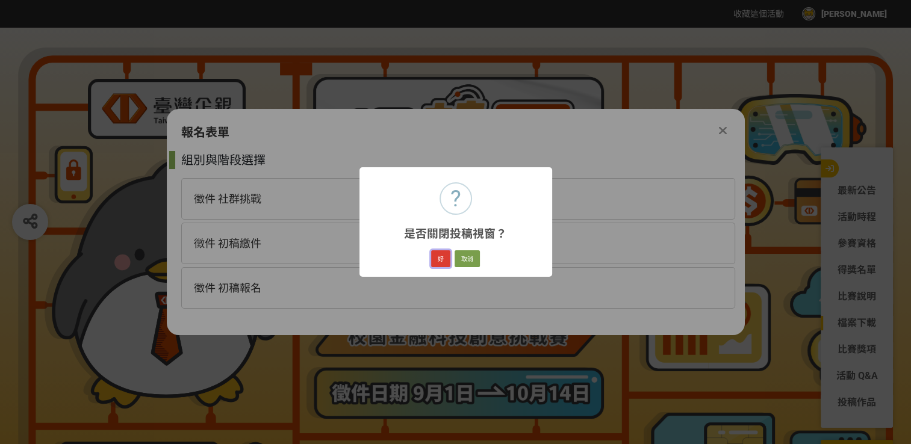
click at [443, 257] on button "好" at bounding box center [440, 259] width 19 height 17
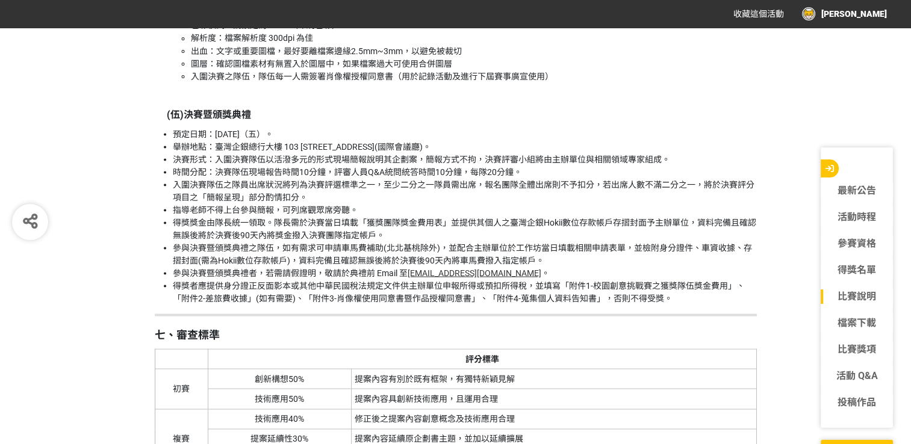
drag, startPoint x: 617, startPoint y: 414, endPoint x: 599, endPoint y: 326, distance: 89.2
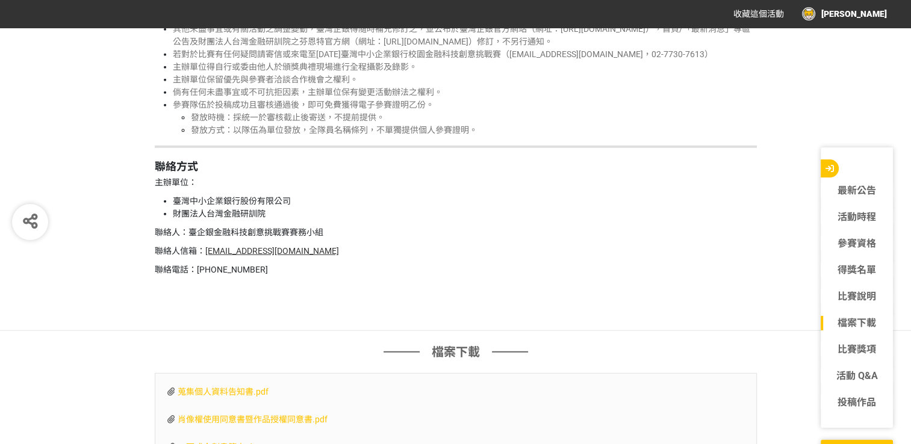
scroll to position [4119, 0]
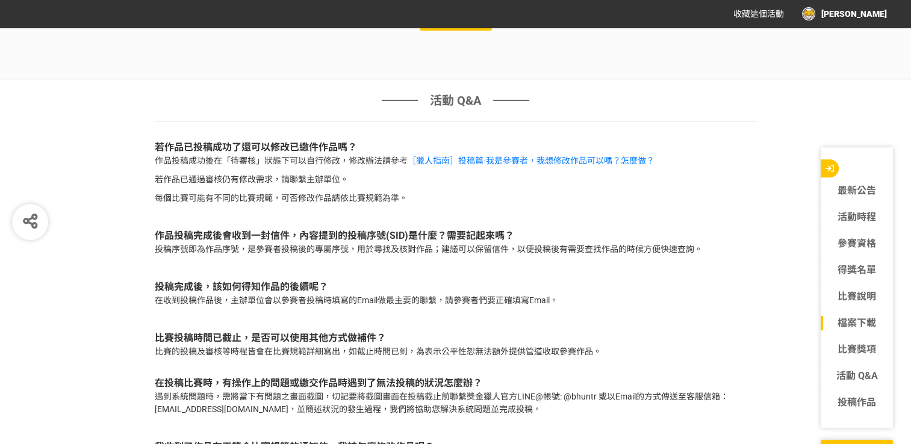
drag, startPoint x: 594, startPoint y: 255, endPoint x: 607, endPoint y: 475, distance: 220.8
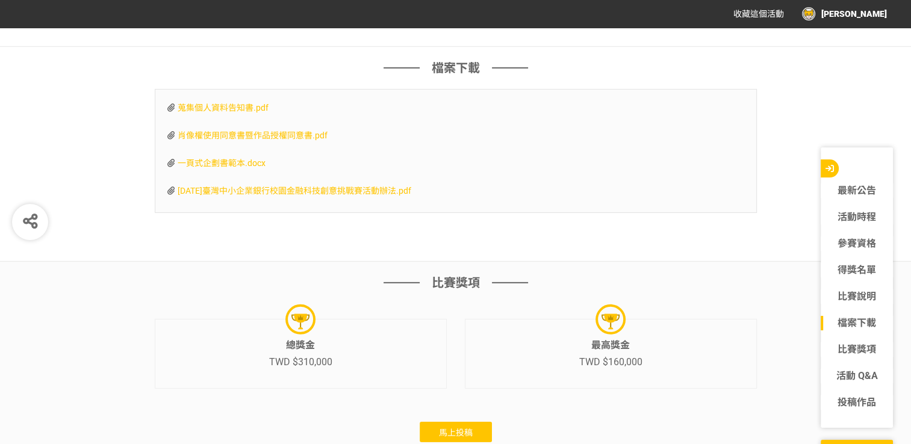
scroll to position [3512, 0]
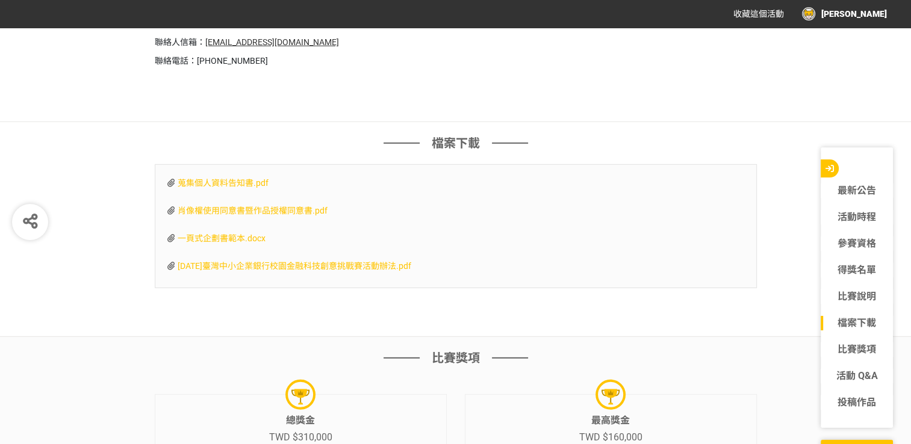
drag, startPoint x: 622, startPoint y: 293, endPoint x: 609, endPoint y: 202, distance: 91.2
click at [856, 409] on link "投稿作品" at bounding box center [857, 403] width 72 height 14
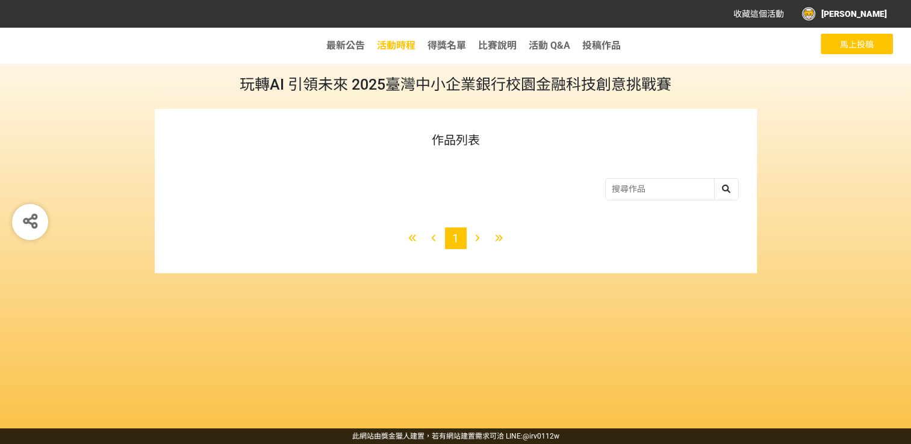
click at [403, 41] on span "活動時程" at bounding box center [396, 45] width 39 height 11
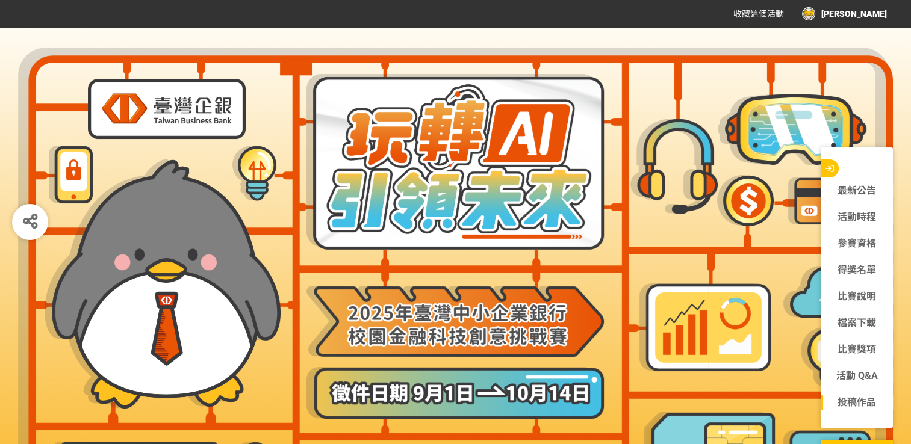
click at [861, 406] on link "投稿作品" at bounding box center [857, 403] width 72 height 14
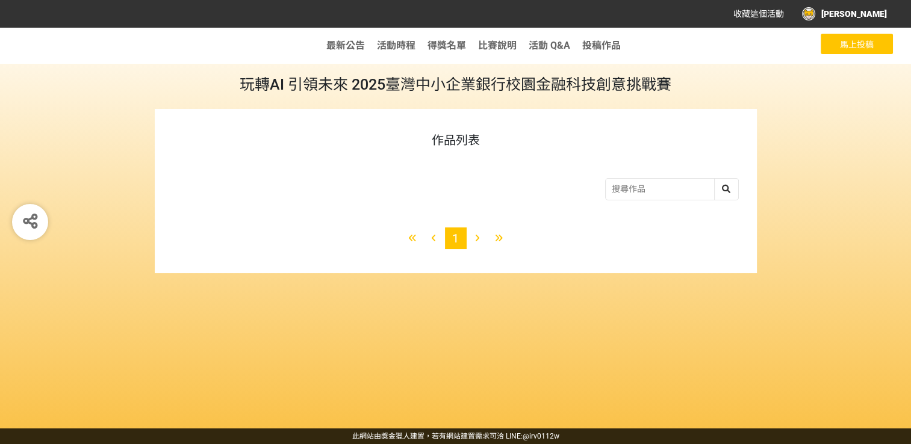
click at [848, 46] on span "馬上投稿" at bounding box center [857, 45] width 34 height 10
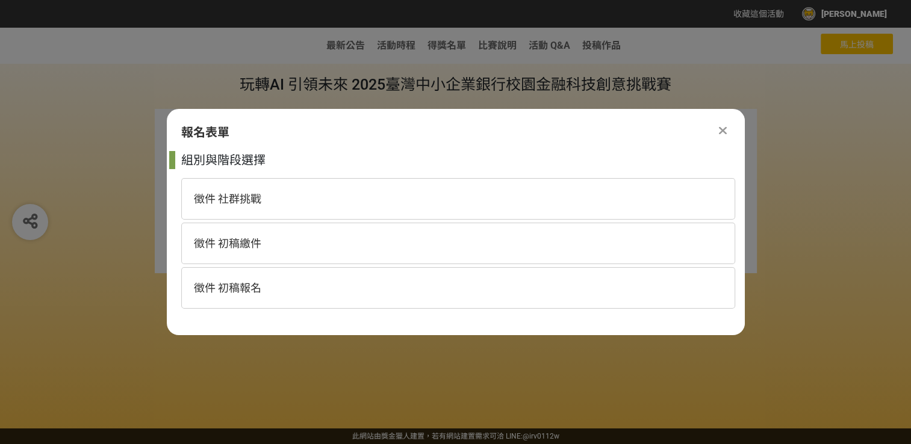
click at [727, 133] on div at bounding box center [723, 130] width 14 height 14
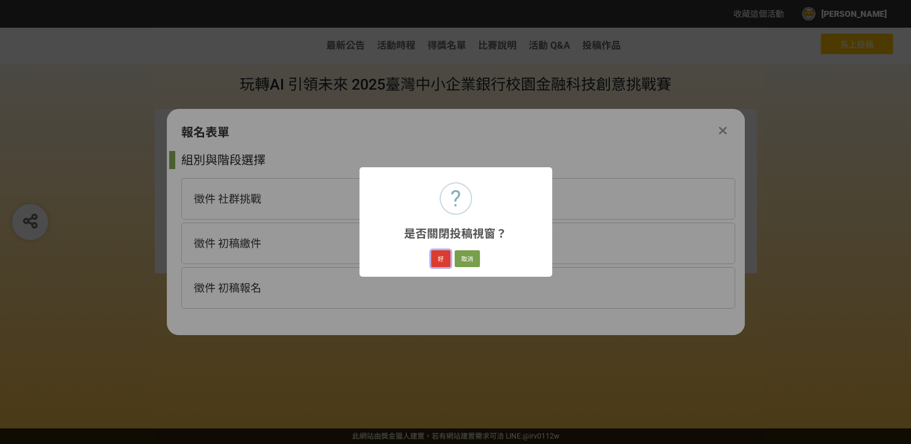
click at [438, 261] on button "好" at bounding box center [440, 259] width 19 height 17
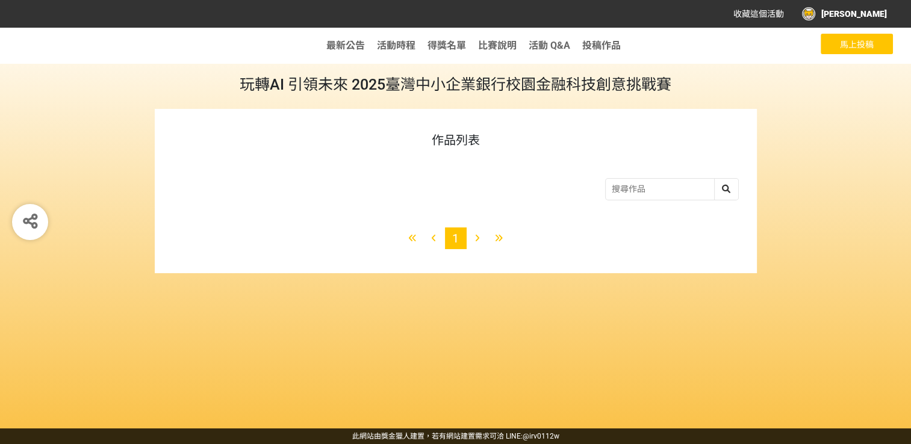
click at [873, 45] on span "馬上投稿" at bounding box center [857, 45] width 34 height 10
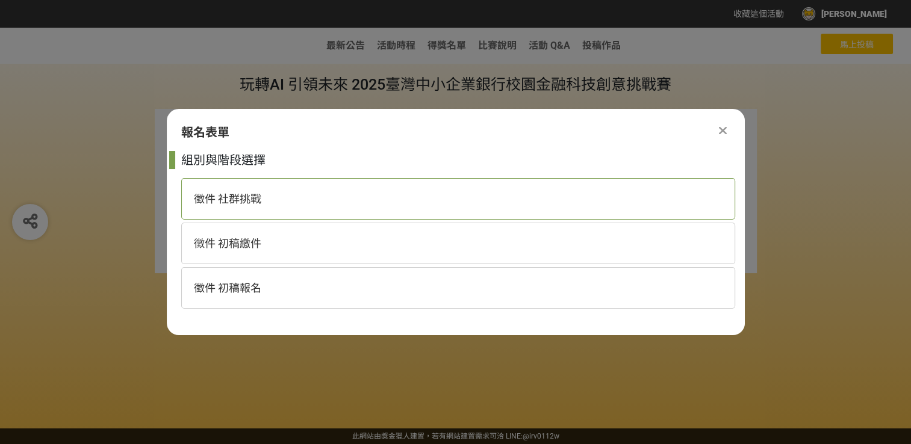
click at [299, 218] on div "徵件 社群挑戰" at bounding box center [458, 199] width 554 height 42
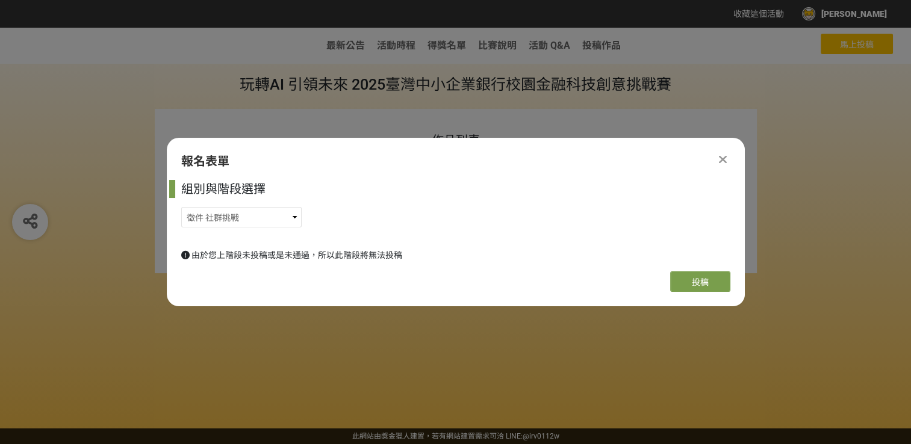
click at [721, 159] on icon at bounding box center [723, 160] width 8 height 12
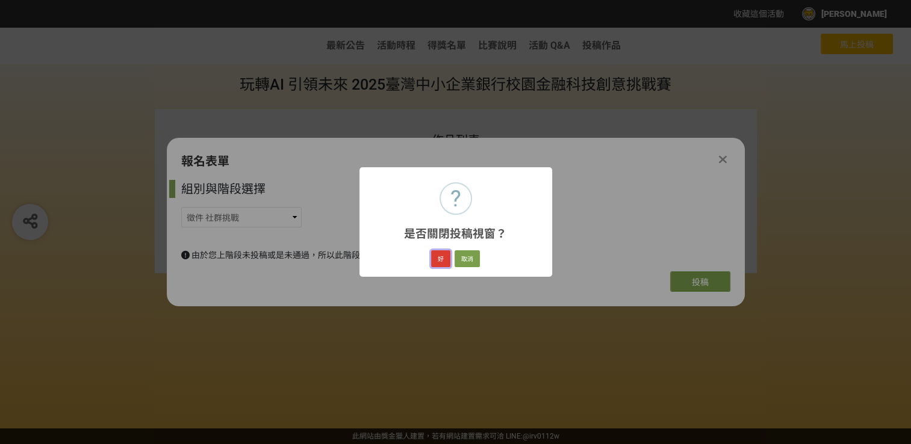
click at [441, 260] on button "好" at bounding box center [440, 259] width 19 height 17
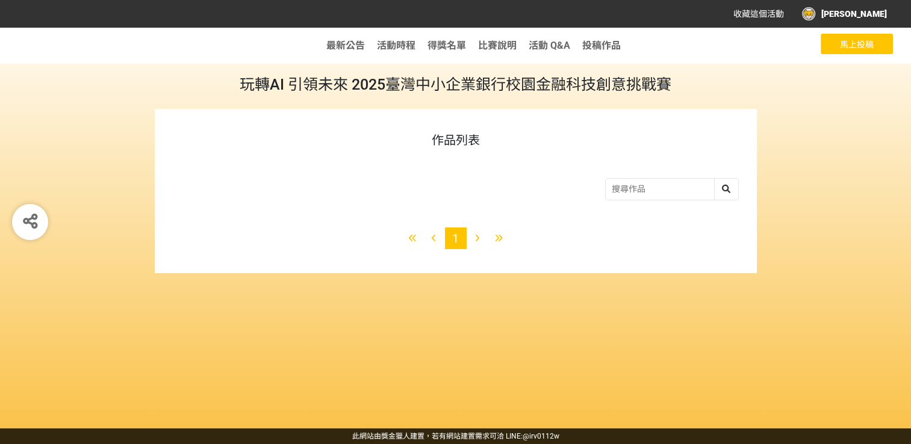
click at [850, 43] on span "馬上投稿" at bounding box center [857, 45] width 34 height 10
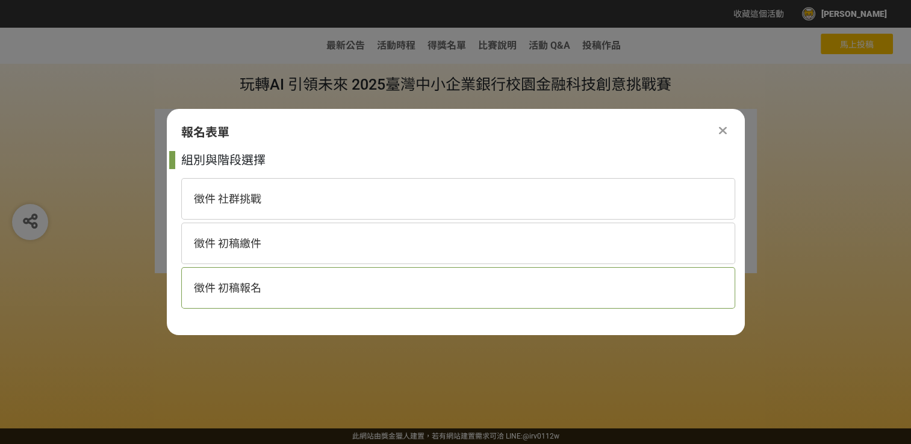
click at [460, 289] on div "徵件 初稿報名" at bounding box center [458, 288] width 554 height 42
select select "185368:185625"
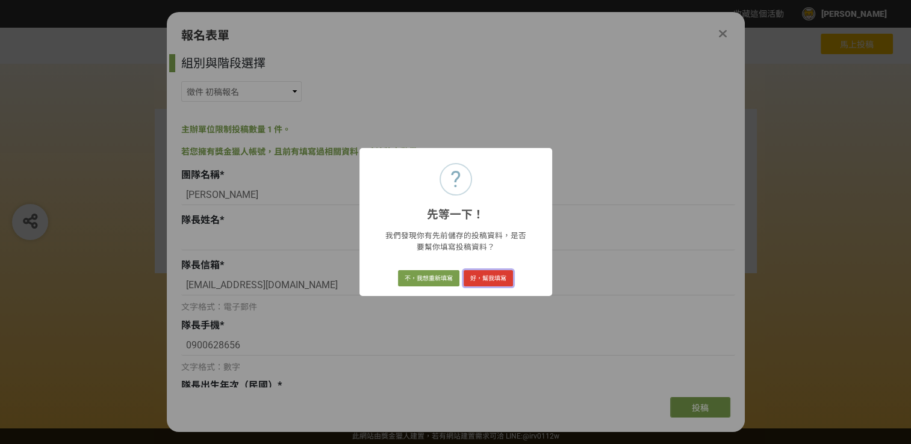
click at [491, 281] on button "好，幫我填寫" at bounding box center [488, 278] width 49 height 17
type input "臺企AI防詐突擊隊"
type input "[PERSON_NAME]"
type input "[EMAIL_ADDRESS][DOMAIN_NAME]"
type input "0931016"
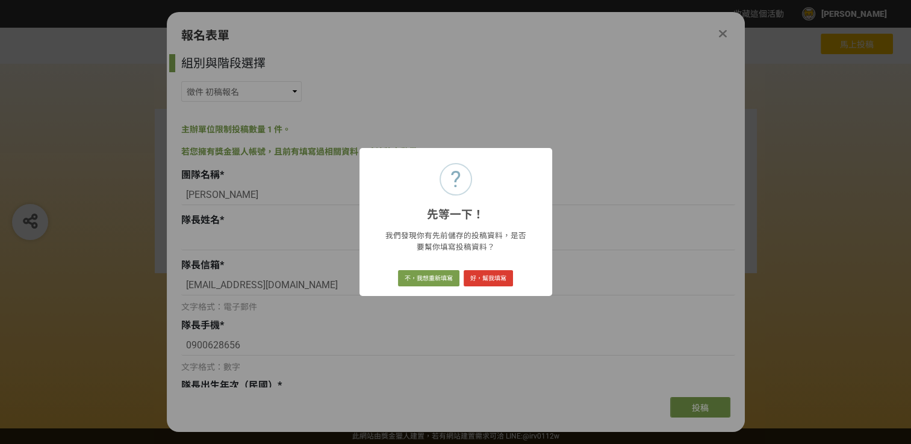
type input "國立高雄科技大學"
type input "機電工程系"
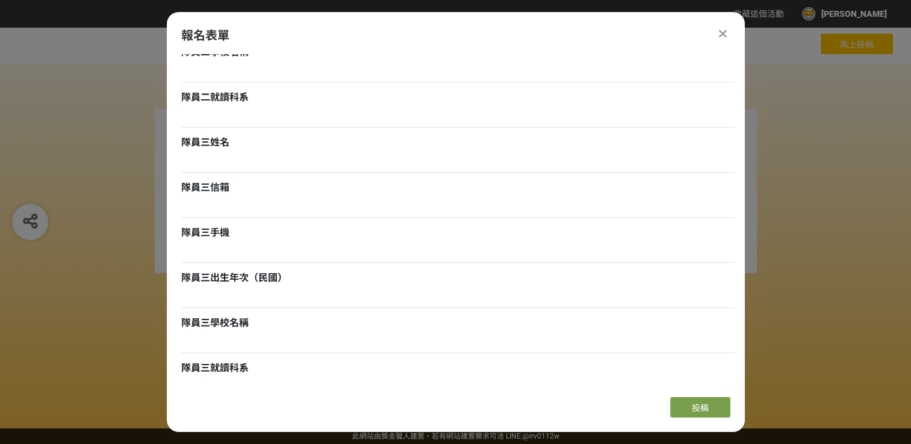
scroll to position [1079, 0]
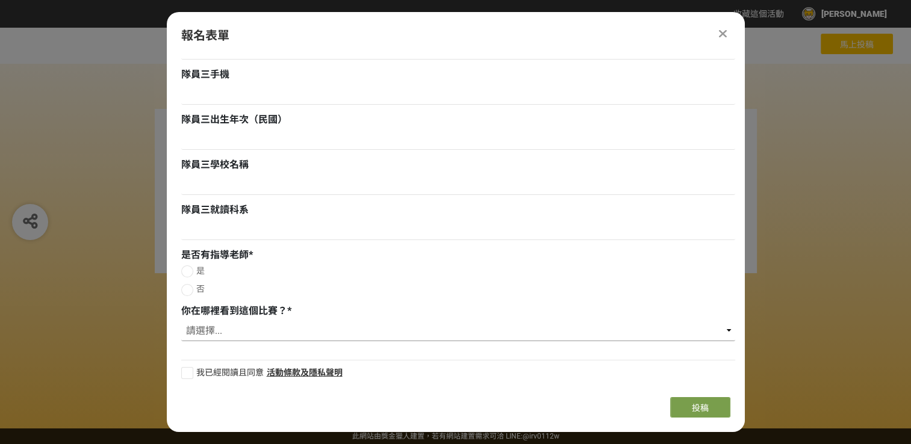
click at [243, 328] on select "請選擇... 獎金獵人網站 Facebook / Instagram 校園講座 / 老師系上推薦 電子郵件 海報 其他" at bounding box center [458, 331] width 554 height 20
click at [472, 356] on div "我已經閱讀且同意 活動條款及隱私聲明" at bounding box center [458, 368] width 554 height 28
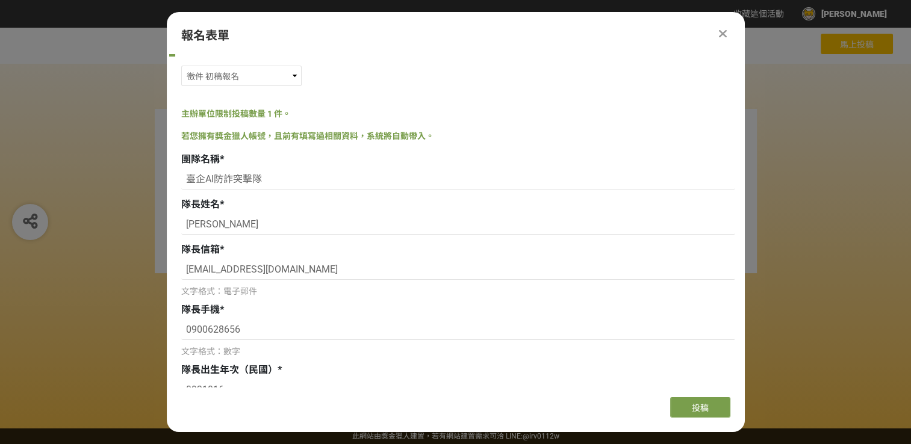
scroll to position [0, 0]
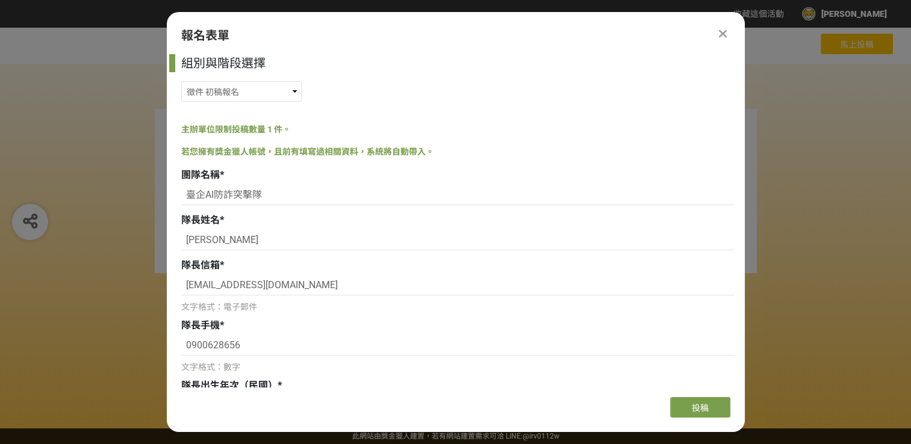
click at [718, 34] on div at bounding box center [723, 33] width 14 height 14
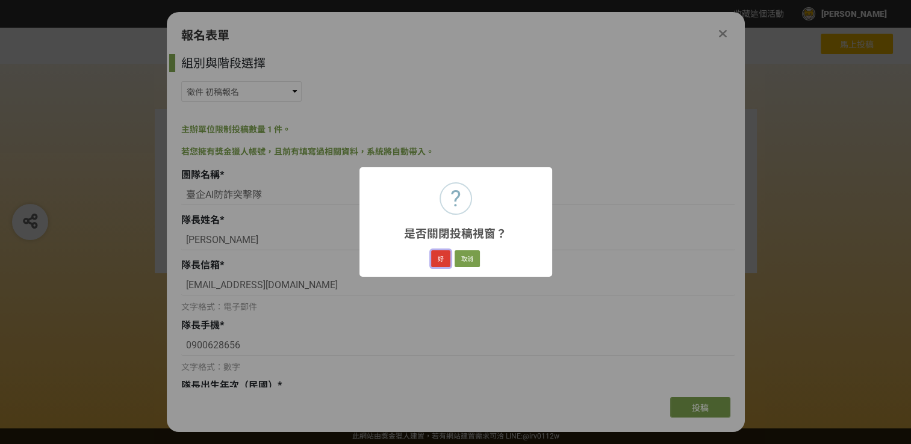
click at [443, 254] on button "好" at bounding box center [440, 259] width 19 height 17
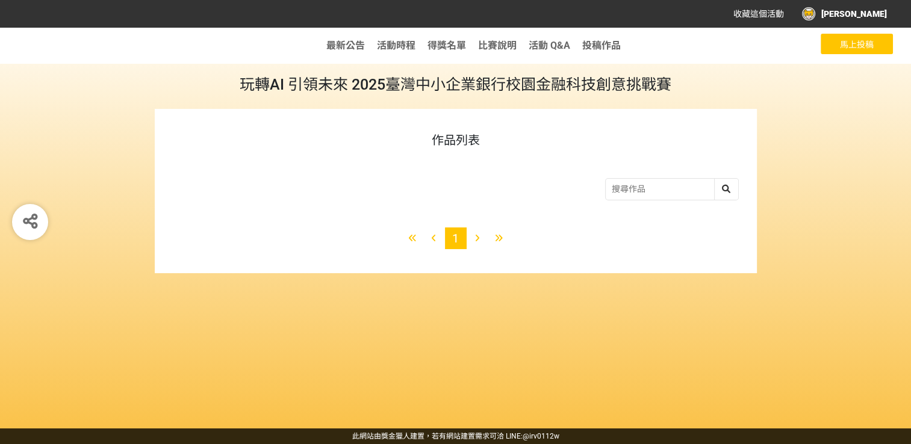
click at [850, 42] on span "馬上投稿" at bounding box center [857, 45] width 34 height 10
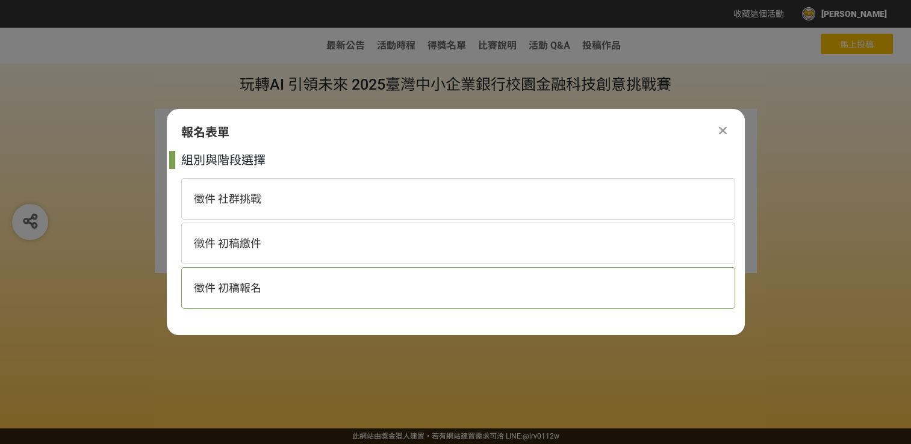
click at [678, 292] on div "徵件 初稿報名" at bounding box center [458, 288] width 554 height 42
select select "185368:185625"
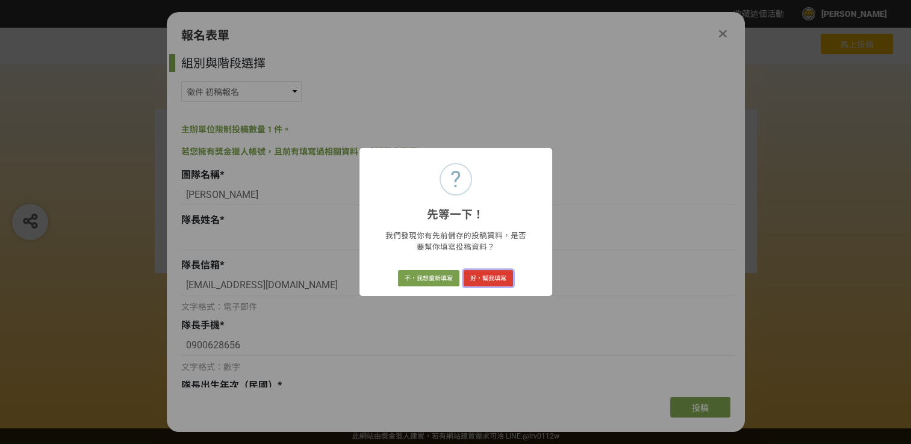
click at [475, 274] on button "好，幫我填寫" at bounding box center [488, 278] width 49 height 17
type input "臺企AI防詐突擊隊"
type input "[PERSON_NAME]"
type input "[EMAIL_ADDRESS][DOMAIN_NAME]"
type input "0931016"
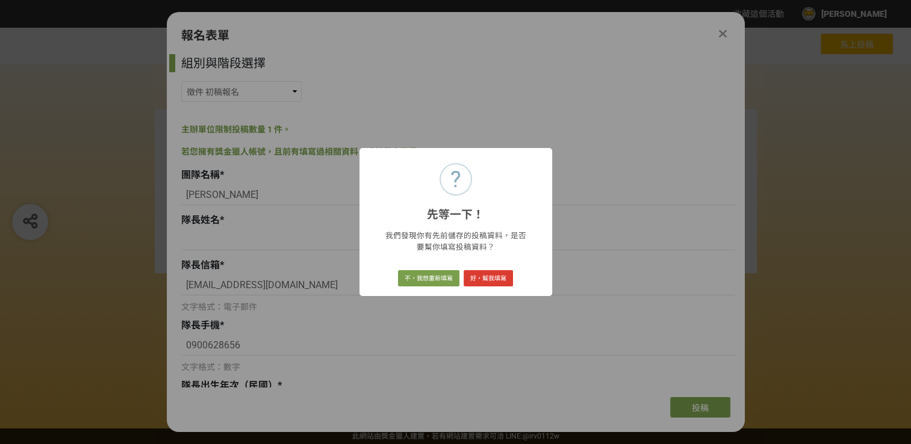
type input "國立高雄科技大學"
type input "機電工程系"
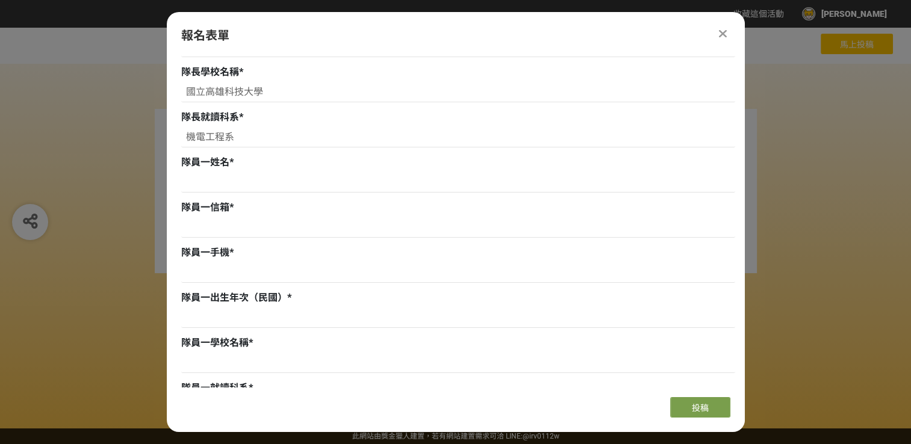
scroll to position [361, 0]
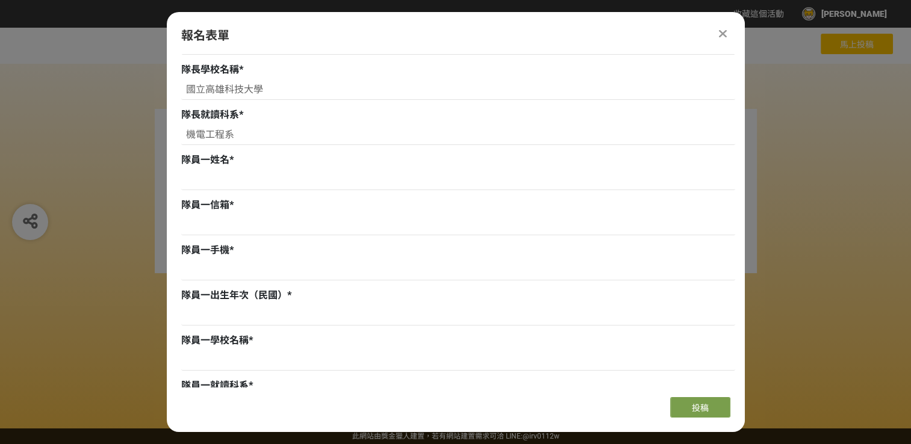
click at [216, 164] on span "隊員一姓名" at bounding box center [205, 159] width 48 height 11
click at [226, 205] on span "隊員一信箱" at bounding box center [205, 204] width 48 height 11
click at [228, 254] on span "隊員一手機" at bounding box center [205, 250] width 48 height 11
drag, startPoint x: 284, startPoint y: 296, endPoint x: 169, endPoint y: 203, distance: 147.8
click at [169, 203] on div "組別與階段選擇 徵件 社群挑戰 徵件 初稿繳件 徵件 初稿報名 主辦單位限制投稿數量 1 件。 若您擁有獎金獵人帳號，且前有填寫過相關資料，系統將自動帶入。 …" at bounding box center [456, 221] width 578 height 334
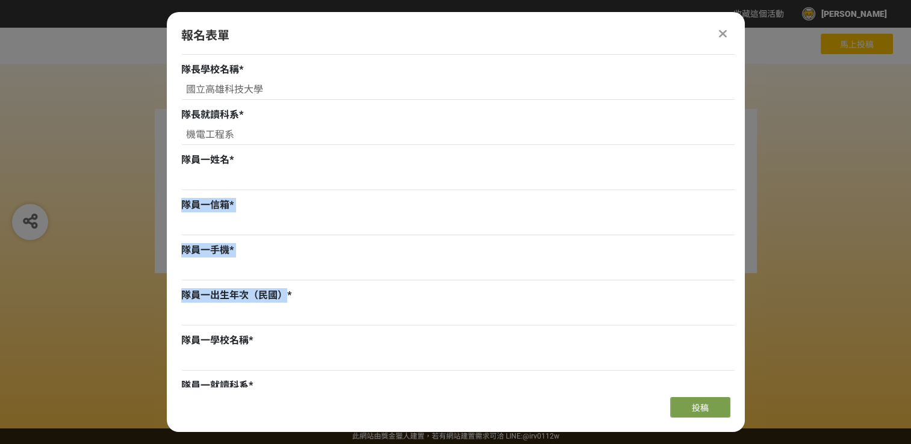
drag, startPoint x: 169, startPoint y: 203, endPoint x: 229, endPoint y: 205, distance: 60.3
click at [229, 205] on div "隊員一信箱 *" at bounding box center [458, 205] width 554 height 14
click at [349, 303] on div "隊員一出生年次（民國） *" at bounding box center [458, 308] width 554 height 40
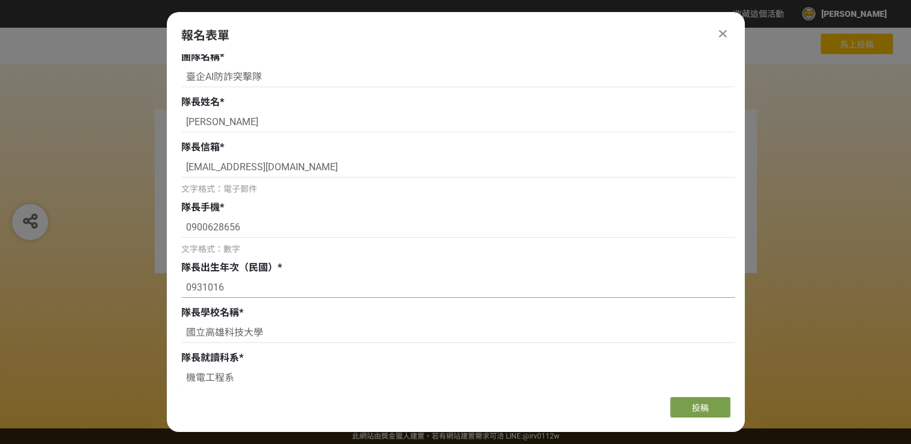
scroll to position [120, 0]
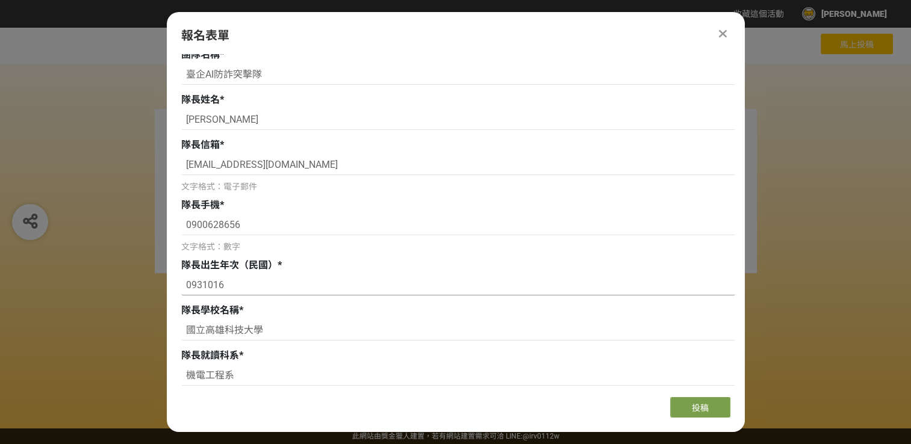
drag, startPoint x: 231, startPoint y: 285, endPoint x: 203, endPoint y: 287, distance: 27.7
click at [203, 287] on input "0931016" at bounding box center [458, 285] width 554 height 20
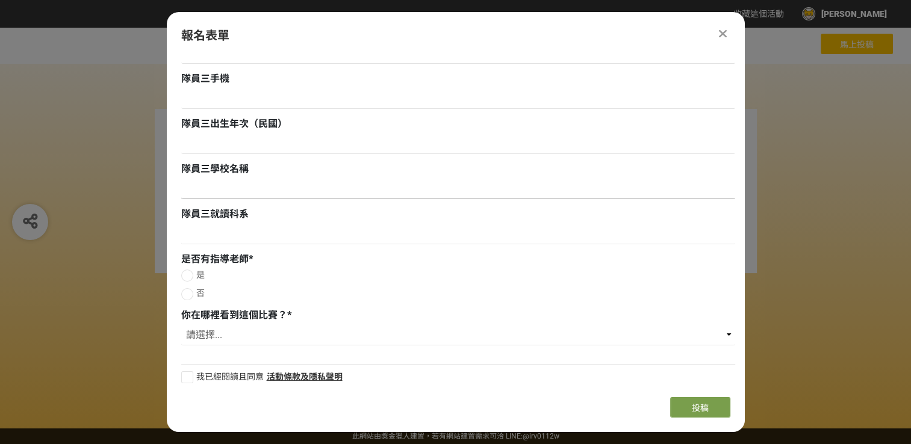
scroll to position [1079, 0]
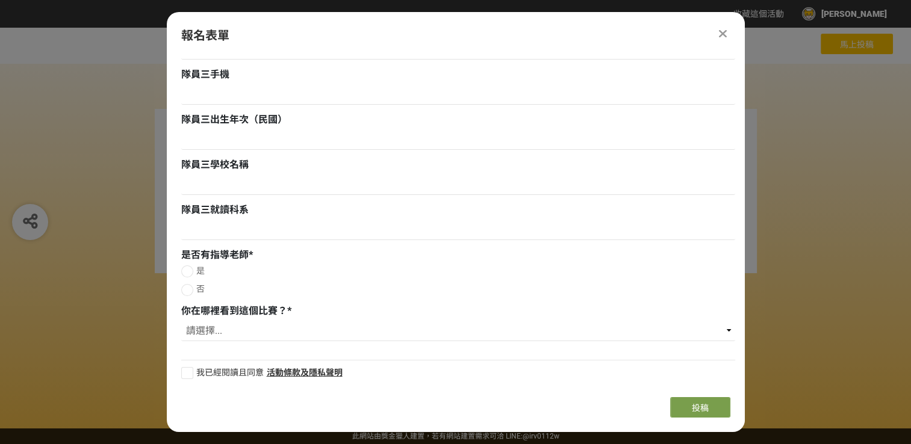
type input "093"
click at [726, 33] on icon at bounding box center [723, 34] width 8 height 12
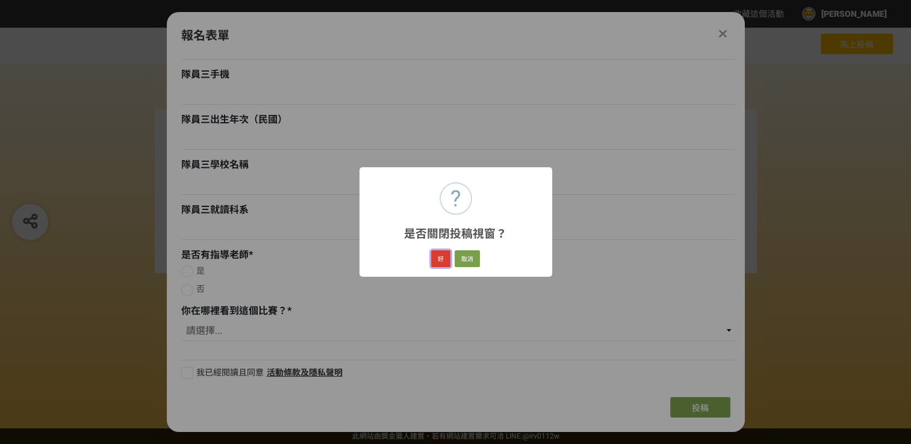
click at [440, 258] on button "好" at bounding box center [440, 259] width 19 height 17
